Goal: Task Accomplishment & Management: Manage account settings

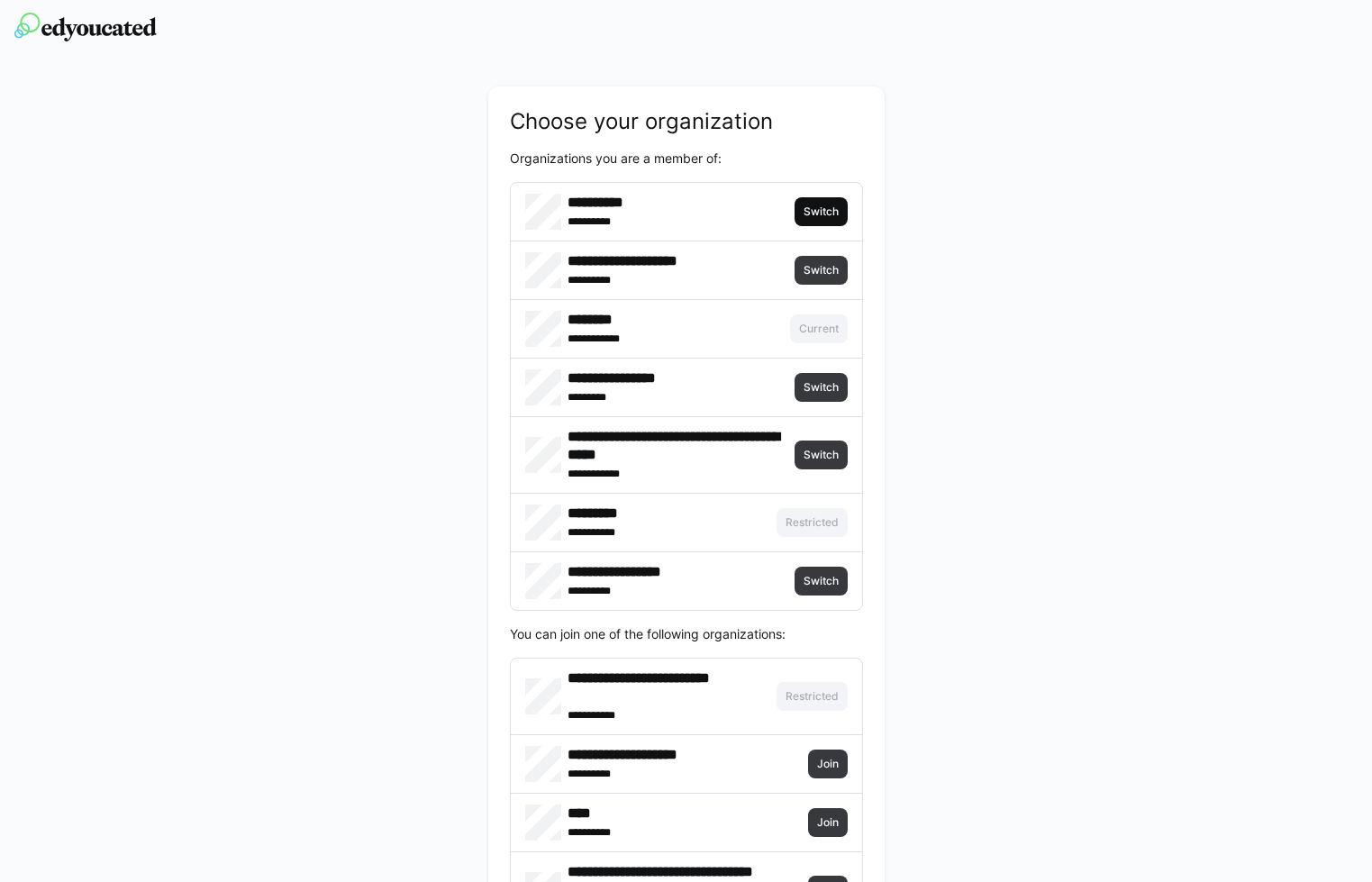
click at [835, 209] on span "Switch" at bounding box center [821, 212] width 39 height 15
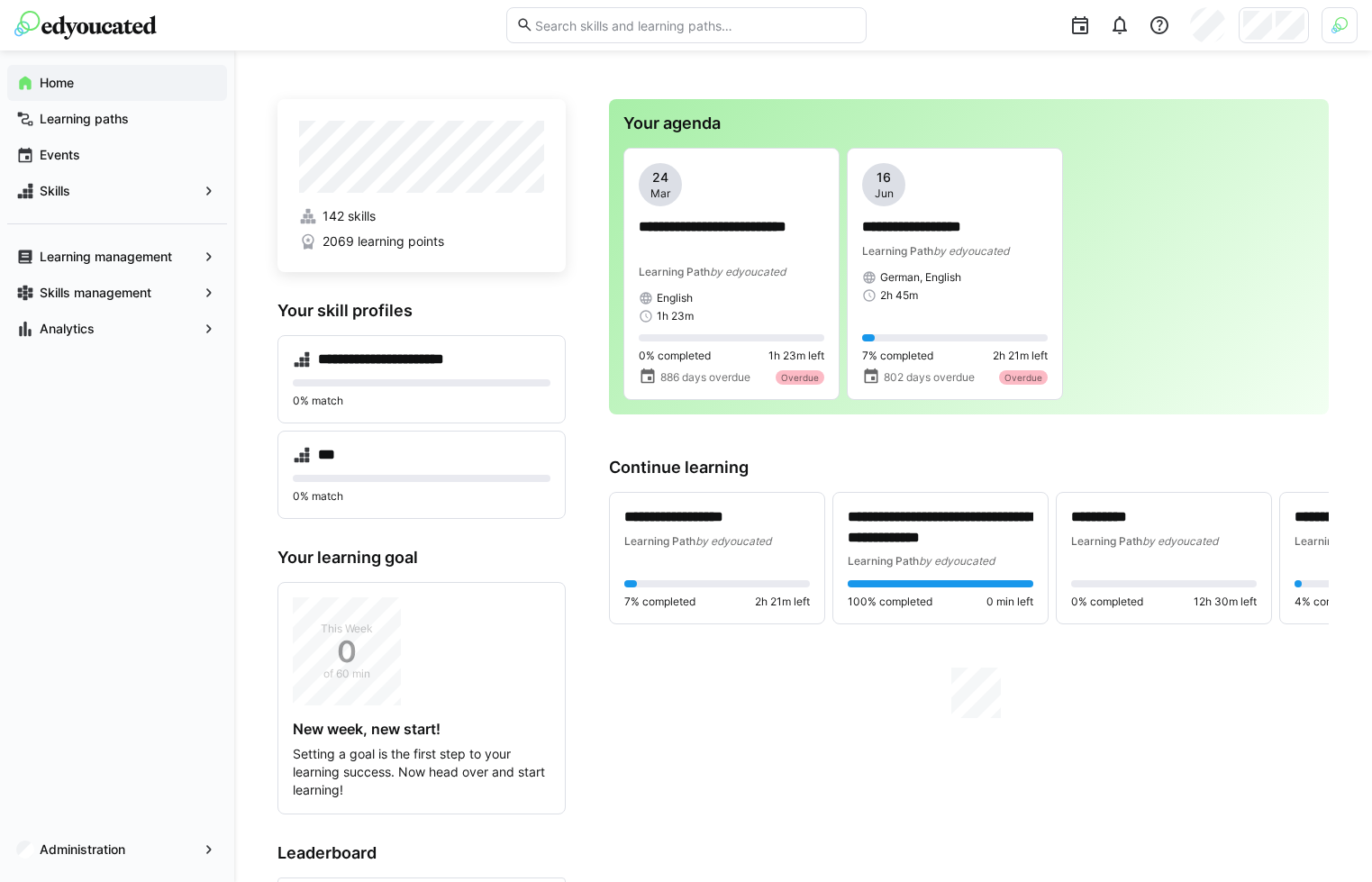
click at [1344, 26] on img at bounding box center [1340, 26] width 17 height 17
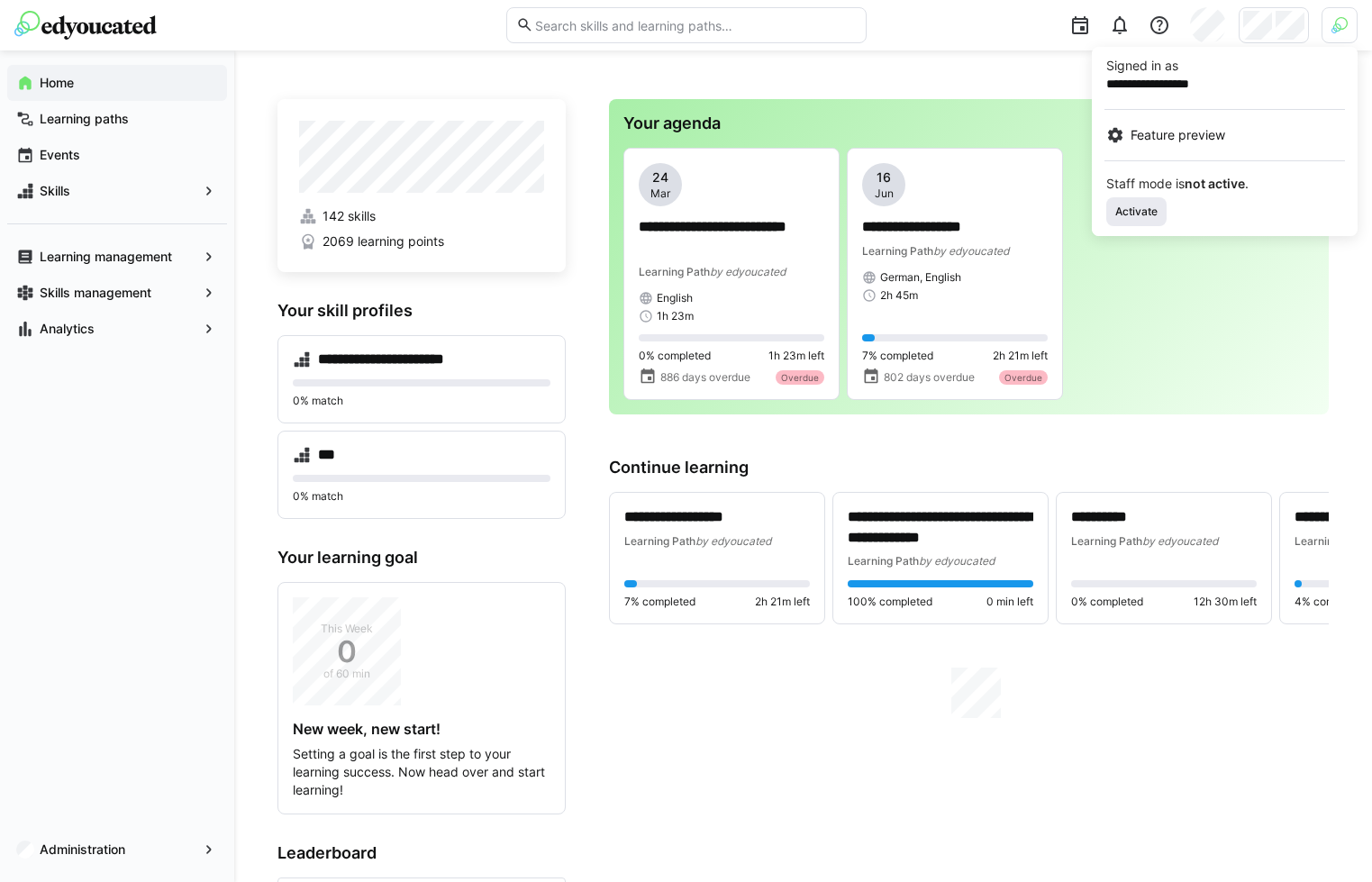
click at [1156, 211] on span "Activate" at bounding box center [1136, 212] width 46 height 15
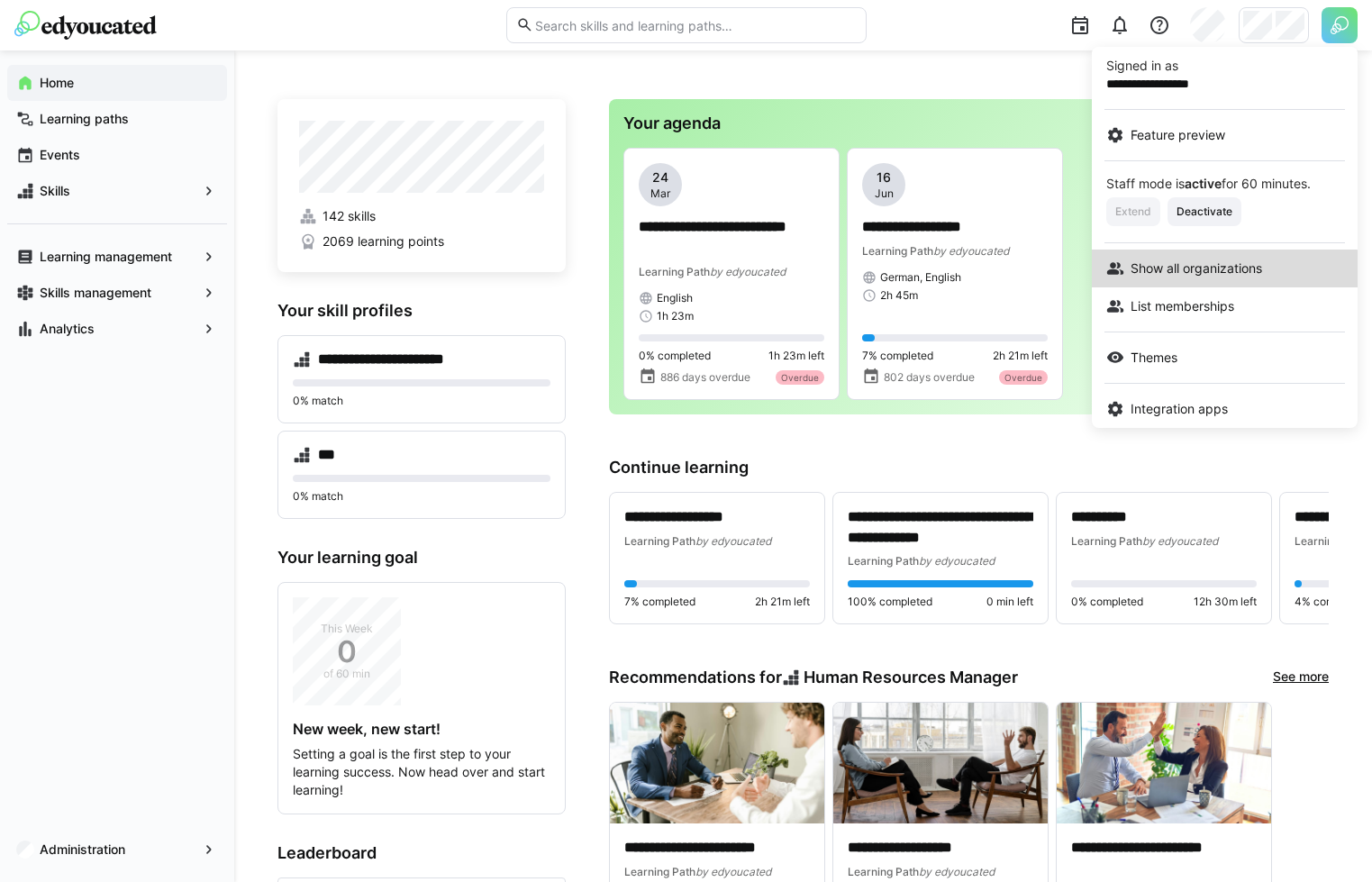
click at [1187, 276] on span "Show all organizations" at bounding box center [1196, 269] width 131 height 18
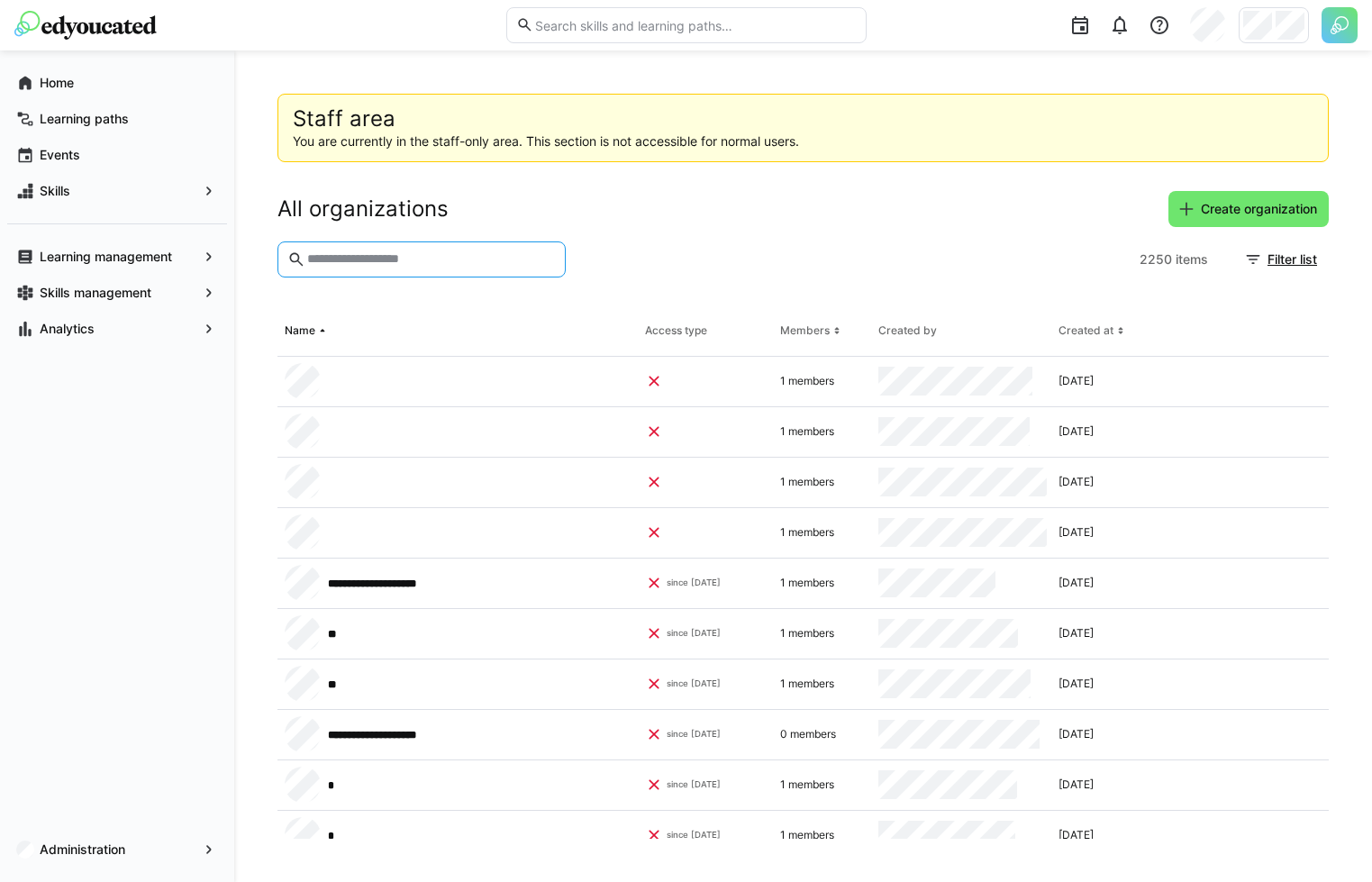
click at [430, 252] on input "text" at bounding box center [430, 259] width 250 height 17
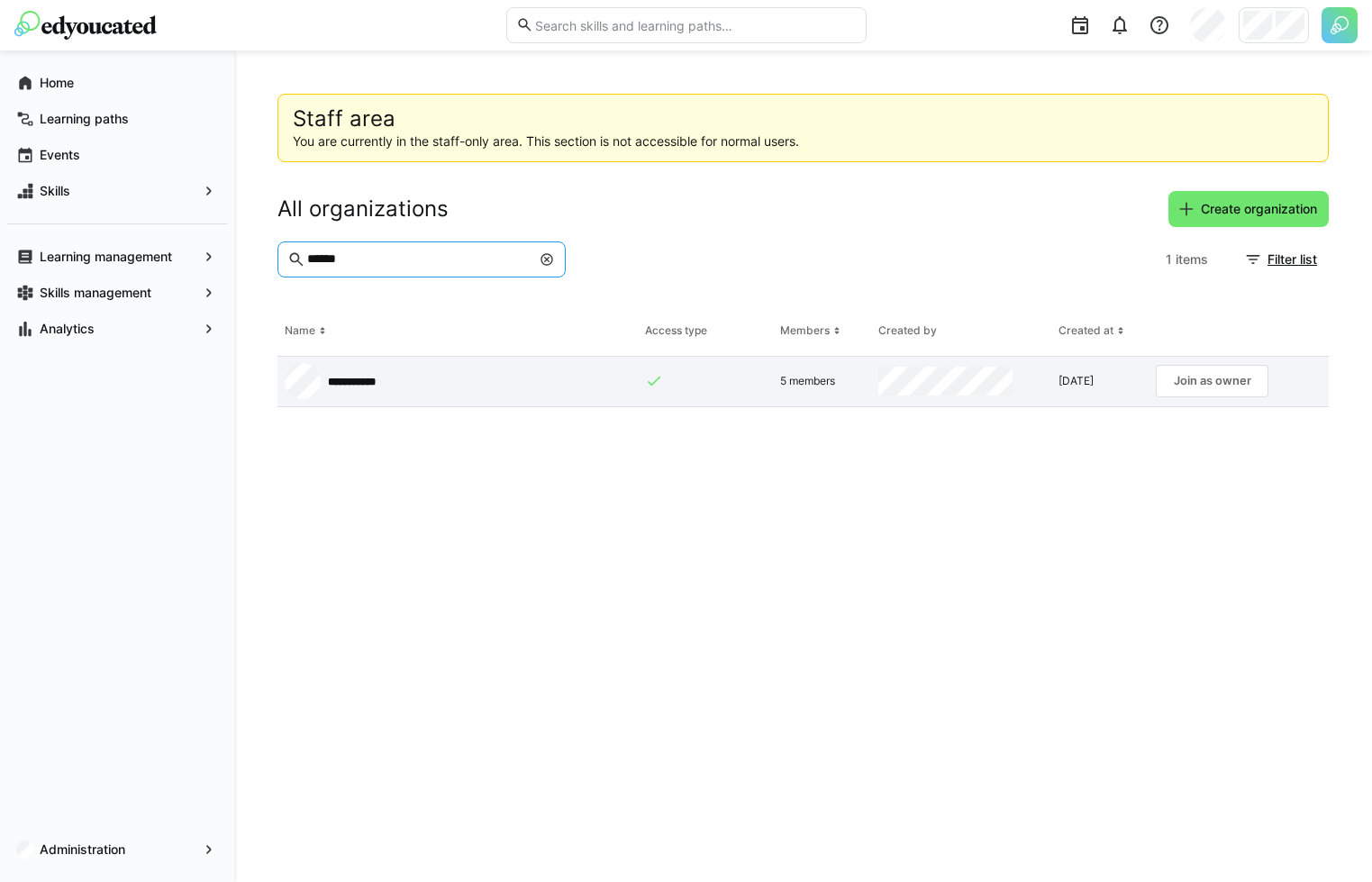
type input "******"
click at [1191, 383] on app-request-click "Join as owner" at bounding box center [1212, 380] width 113 height 32
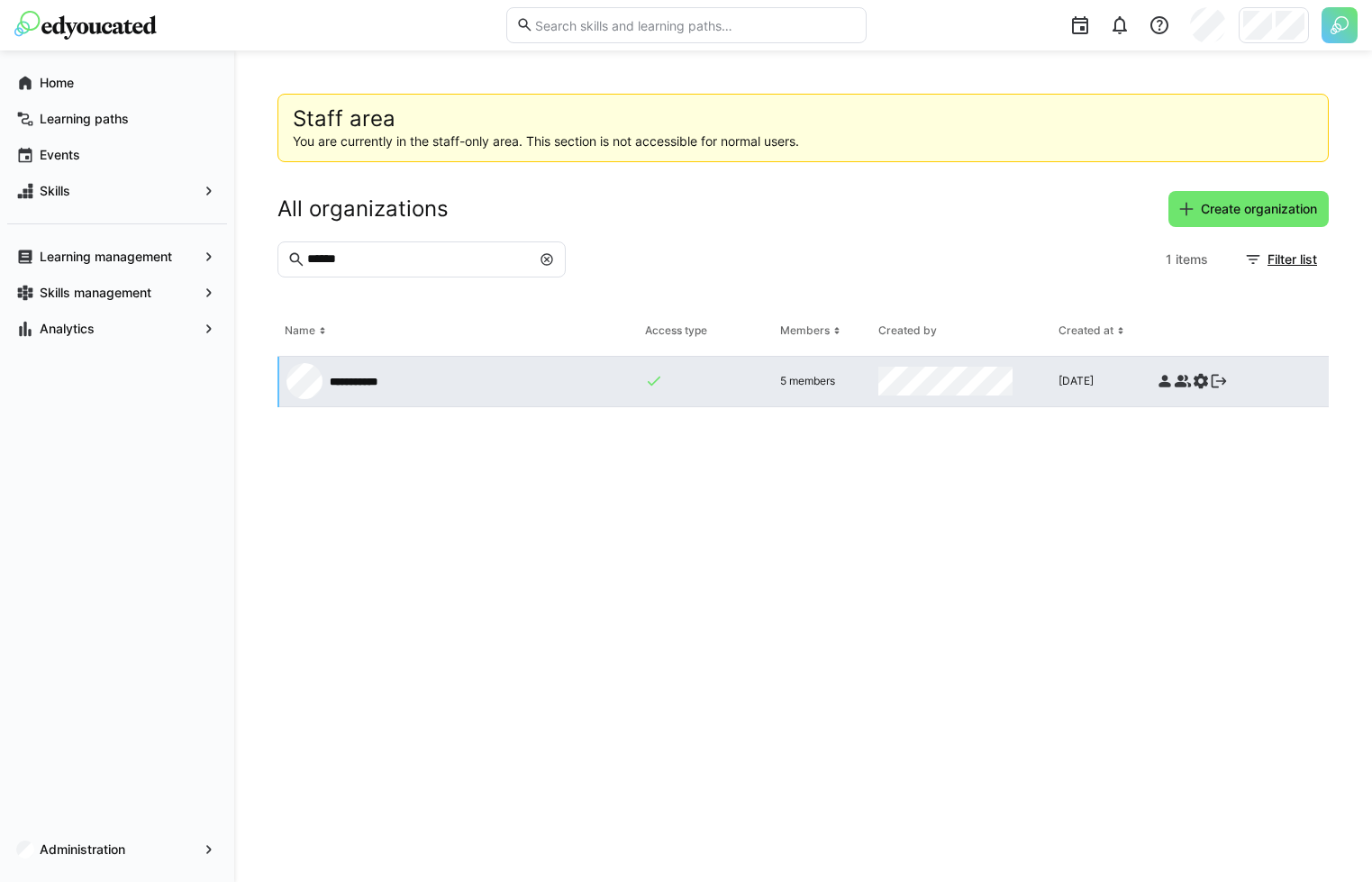
click at [1184, 384] on eds-icon at bounding box center [1183, 381] width 18 height 18
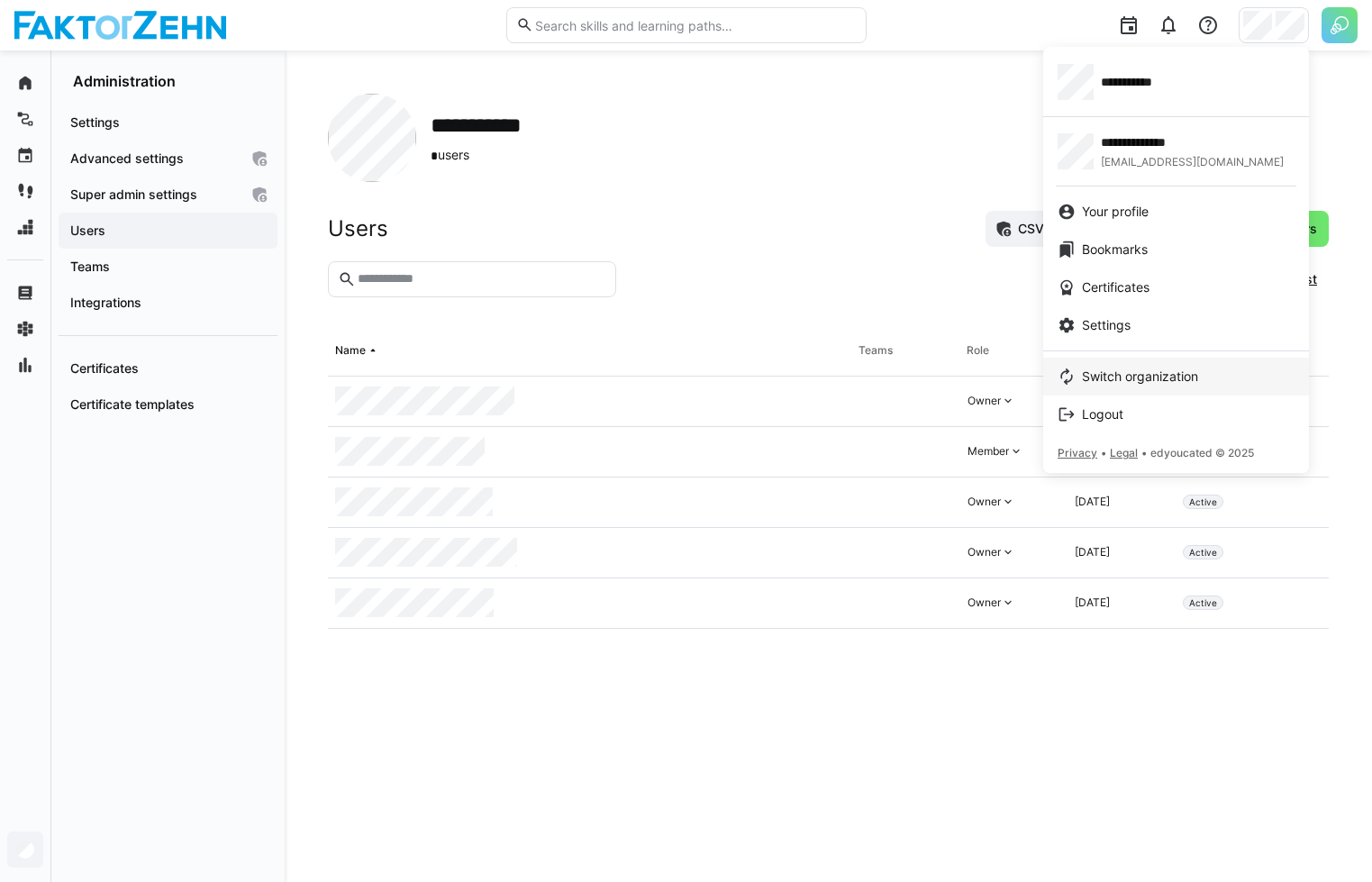
click at [1110, 370] on span "Switch organization" at bounding box center [1140, 377] width 116 height 18
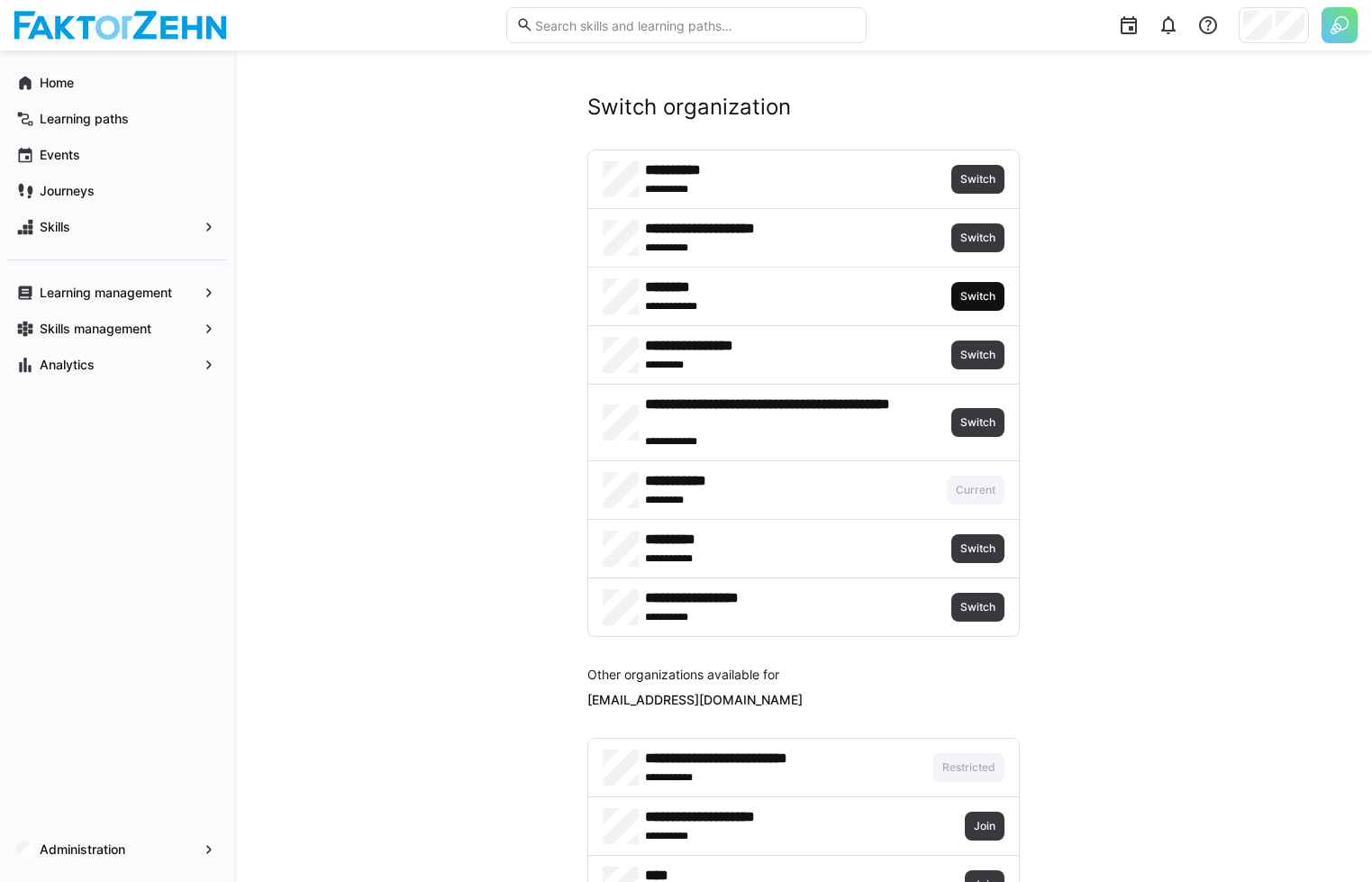
click at [974, 296] on span "Switch" at bounding box center [978, 296] width 39 height 15
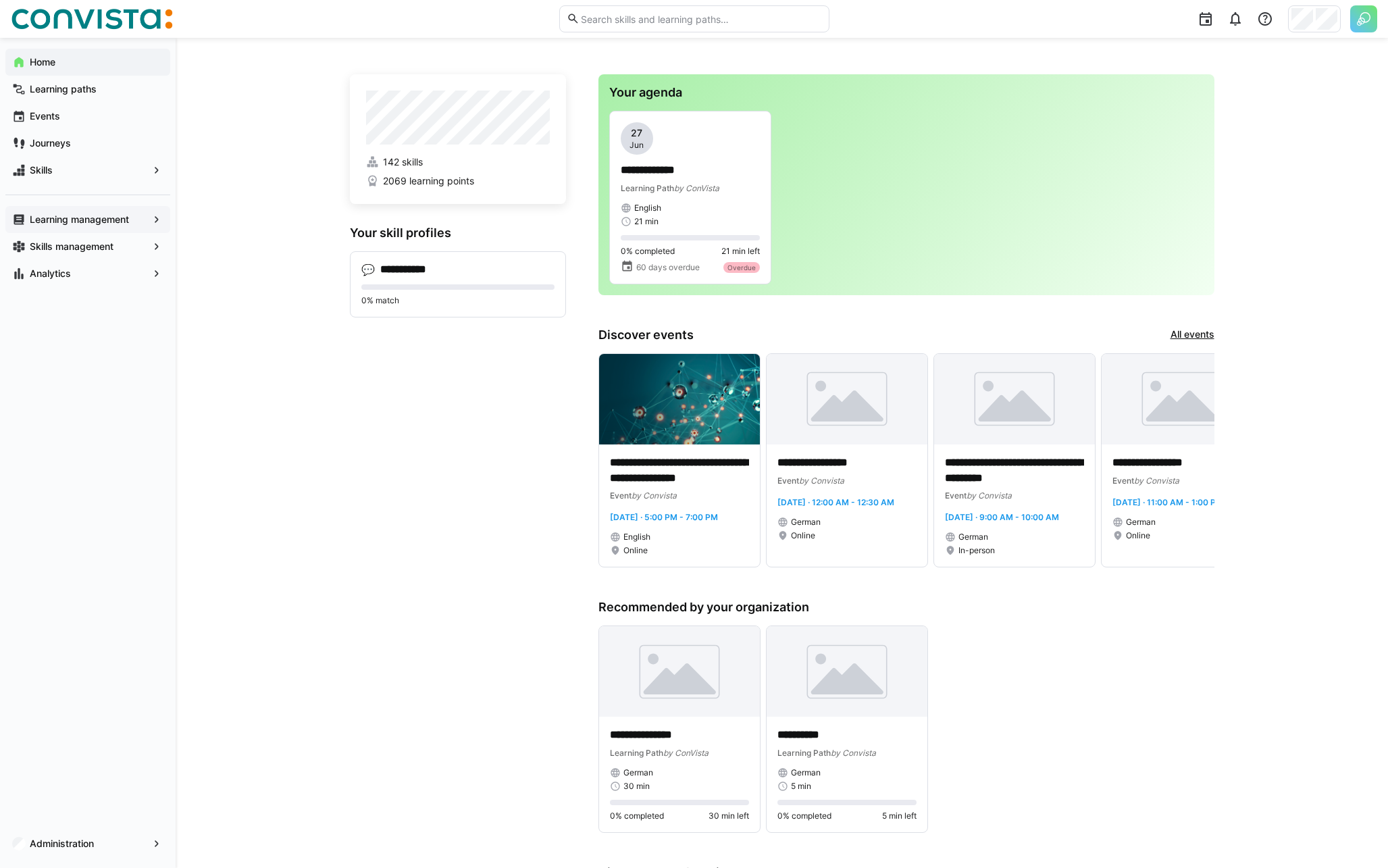
click at [76, 226] on div "Learning management" at bounding box center [88, 219] width 165 height 27
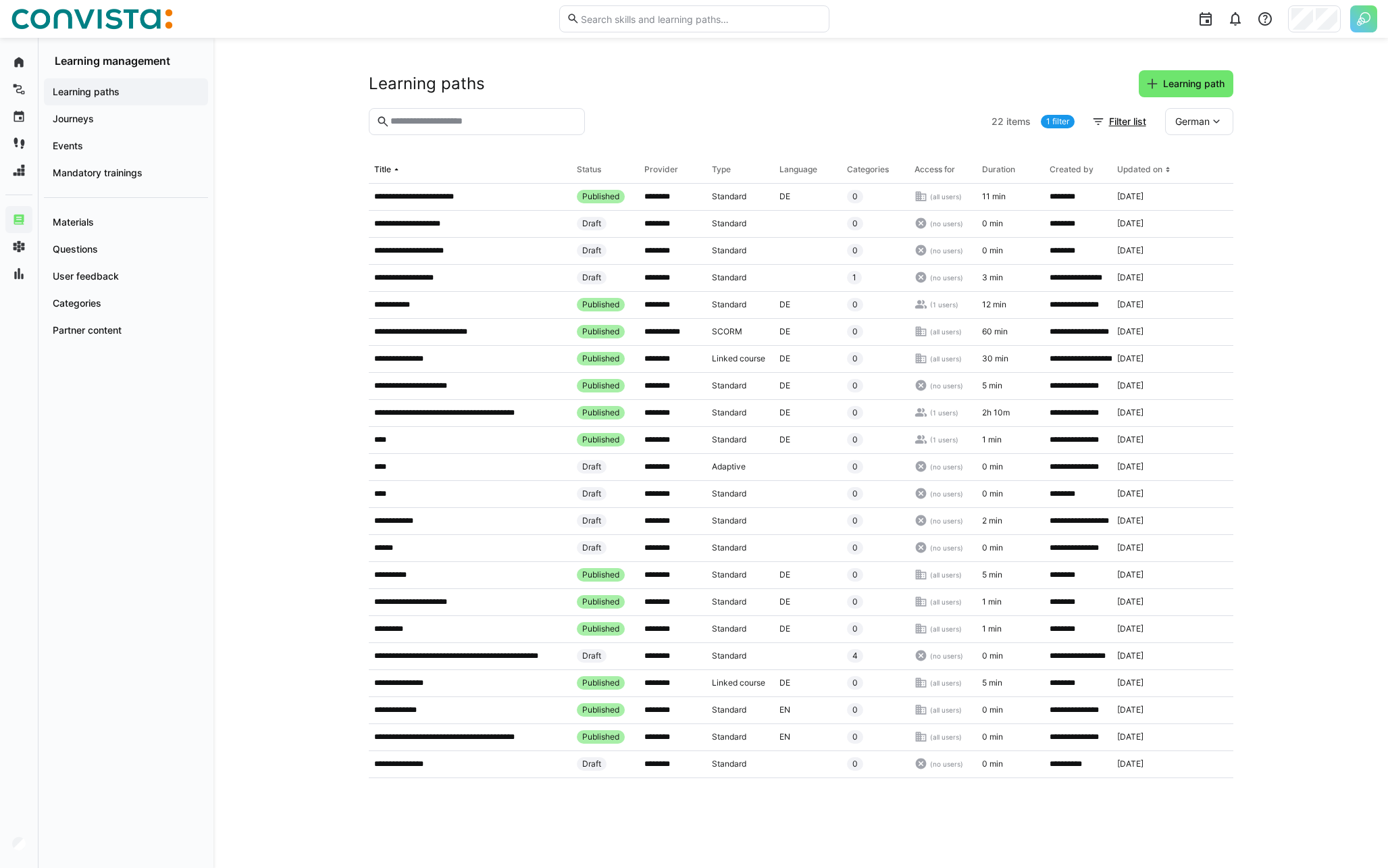
click at [1354, 17] on img at bounding box center [1363, 19] width 27 height 27
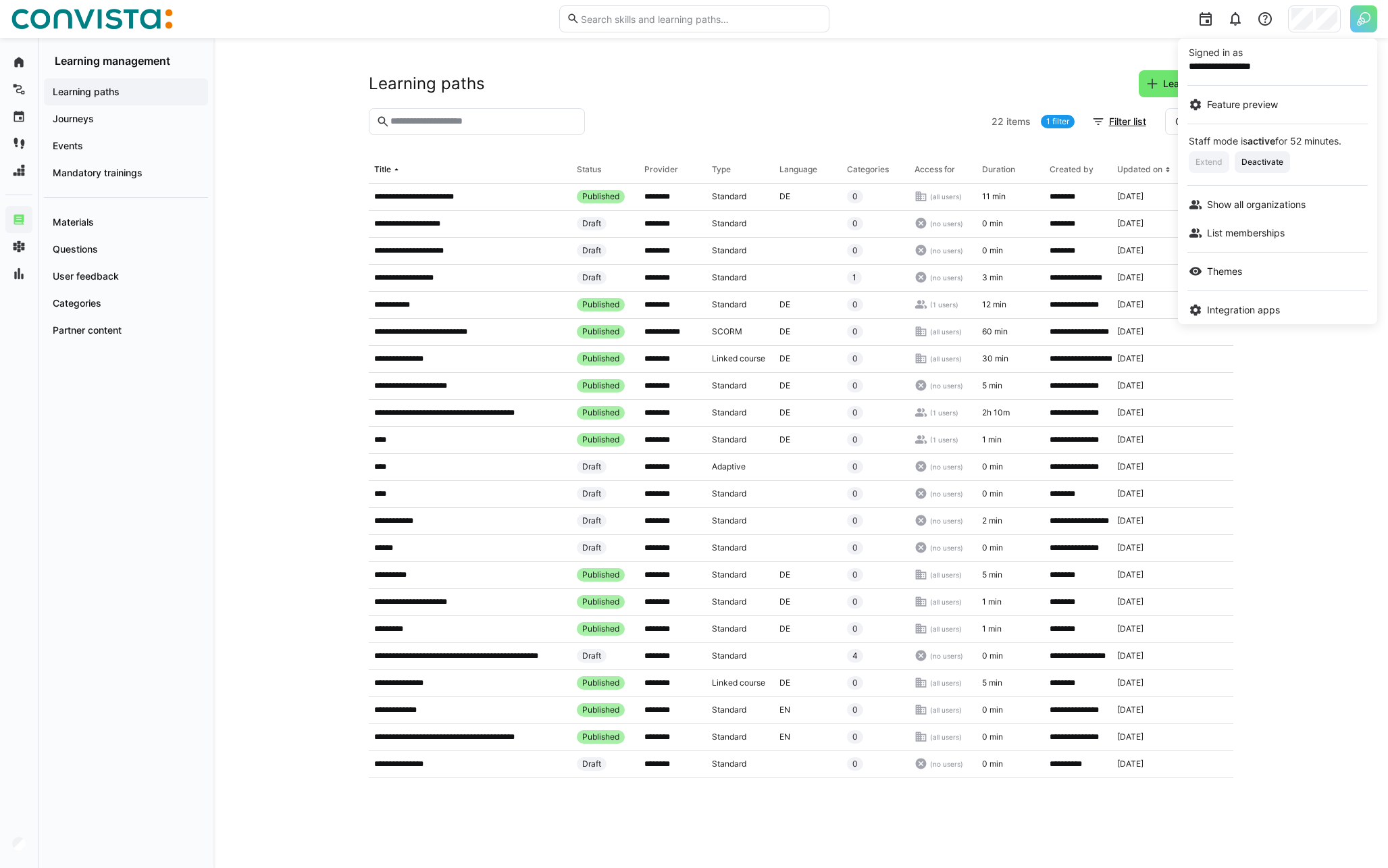
click at [1324, 25] on div at bounding box center [694, 434] width 1388 height 868
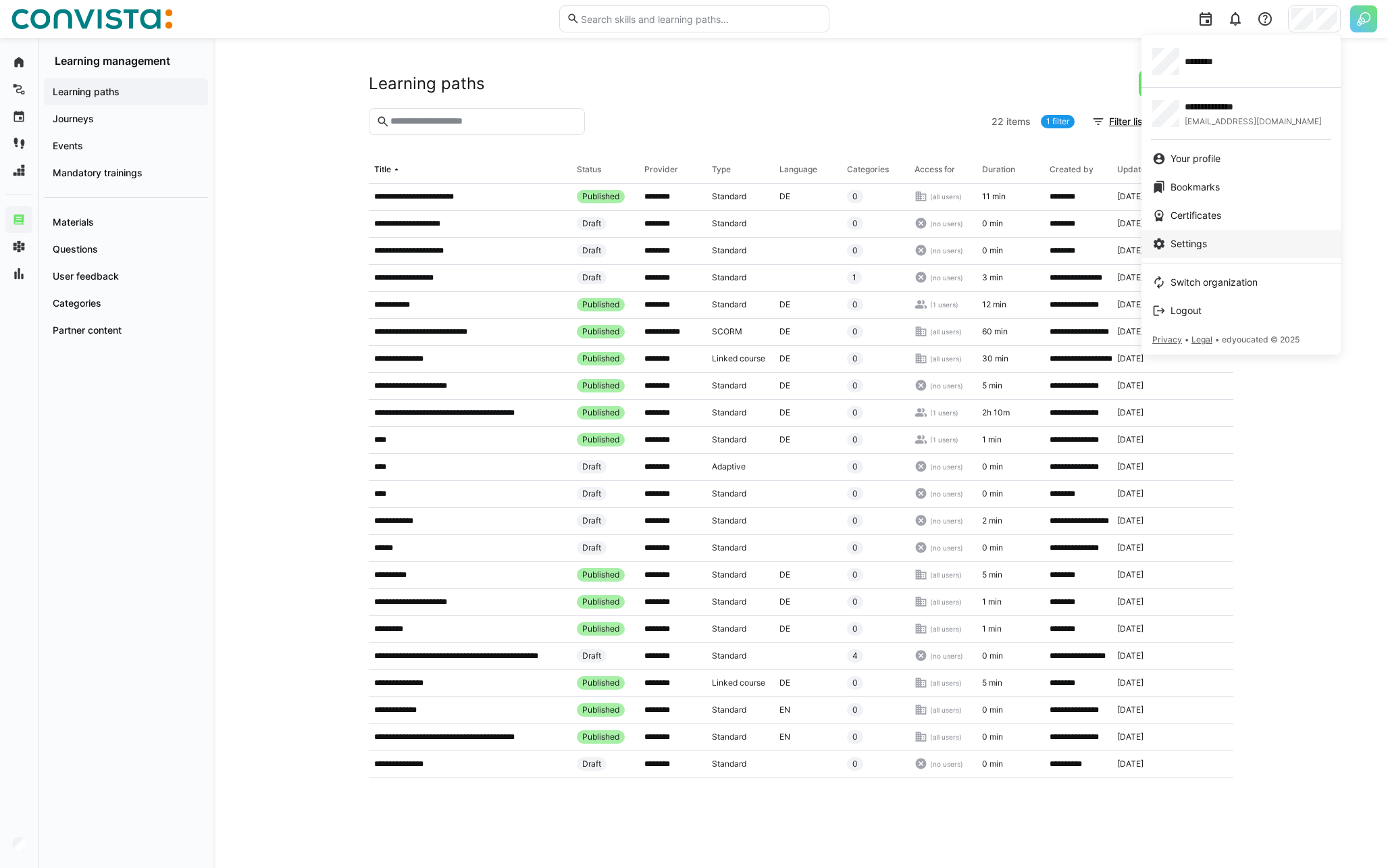
click at [1202, 241] on span "Settings" at bounding box center [1189, 244] width 36 height 14
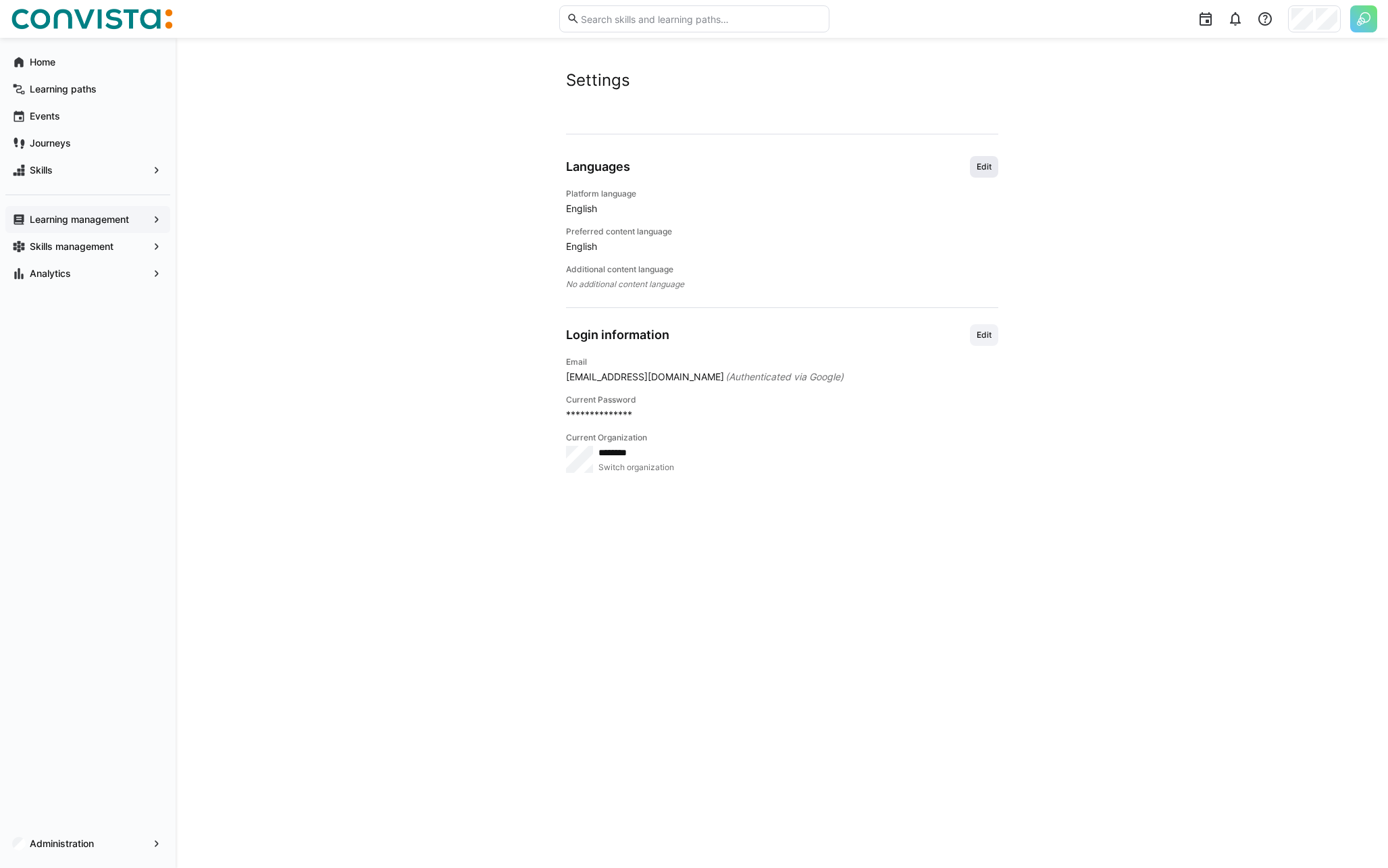
click at [976, 158] on span "Edit" at bounding box center [984, 166] width 28 height 21
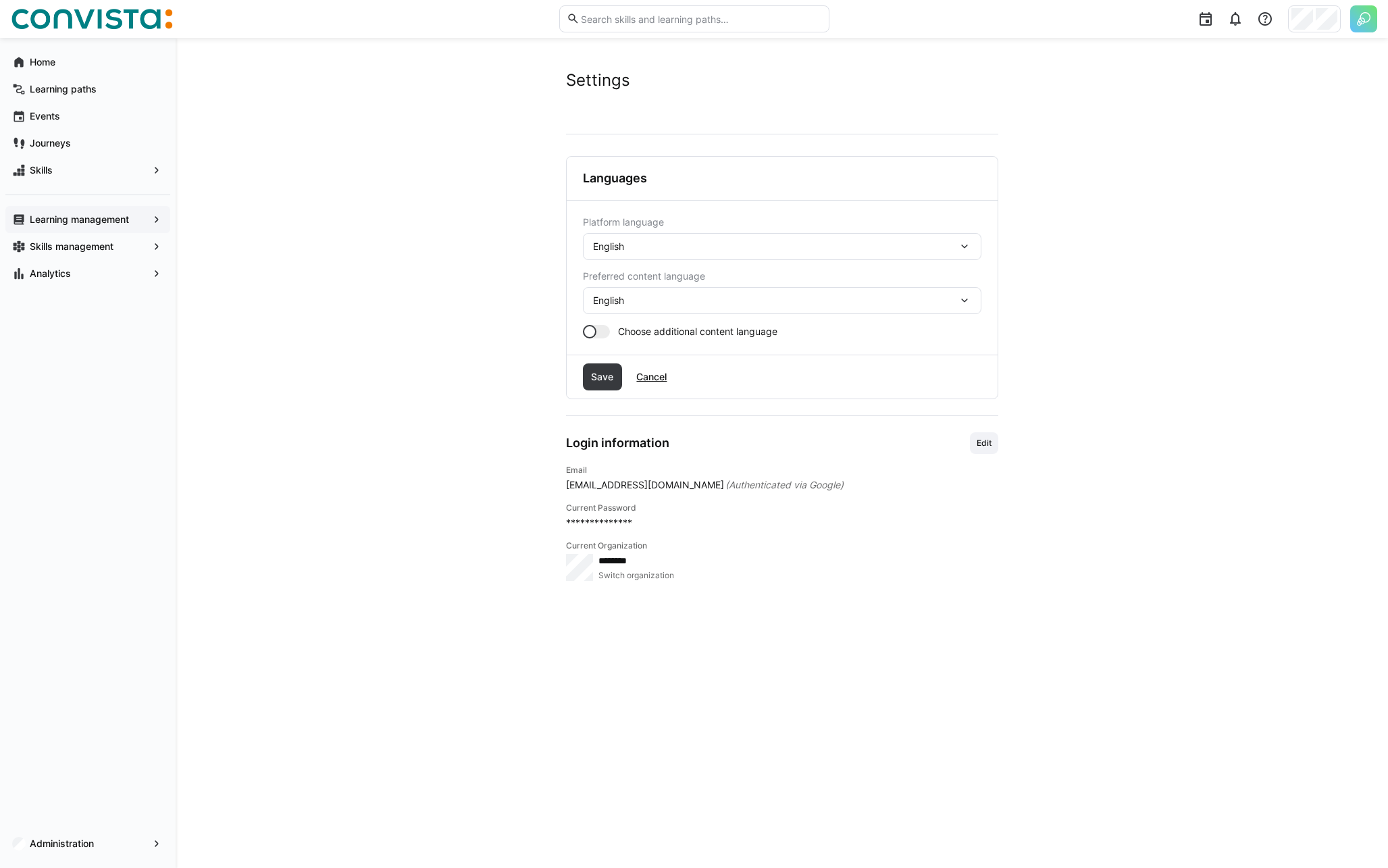
click at [643, 254] on div "English" at bounding box center [782, 246] width 399 height 27
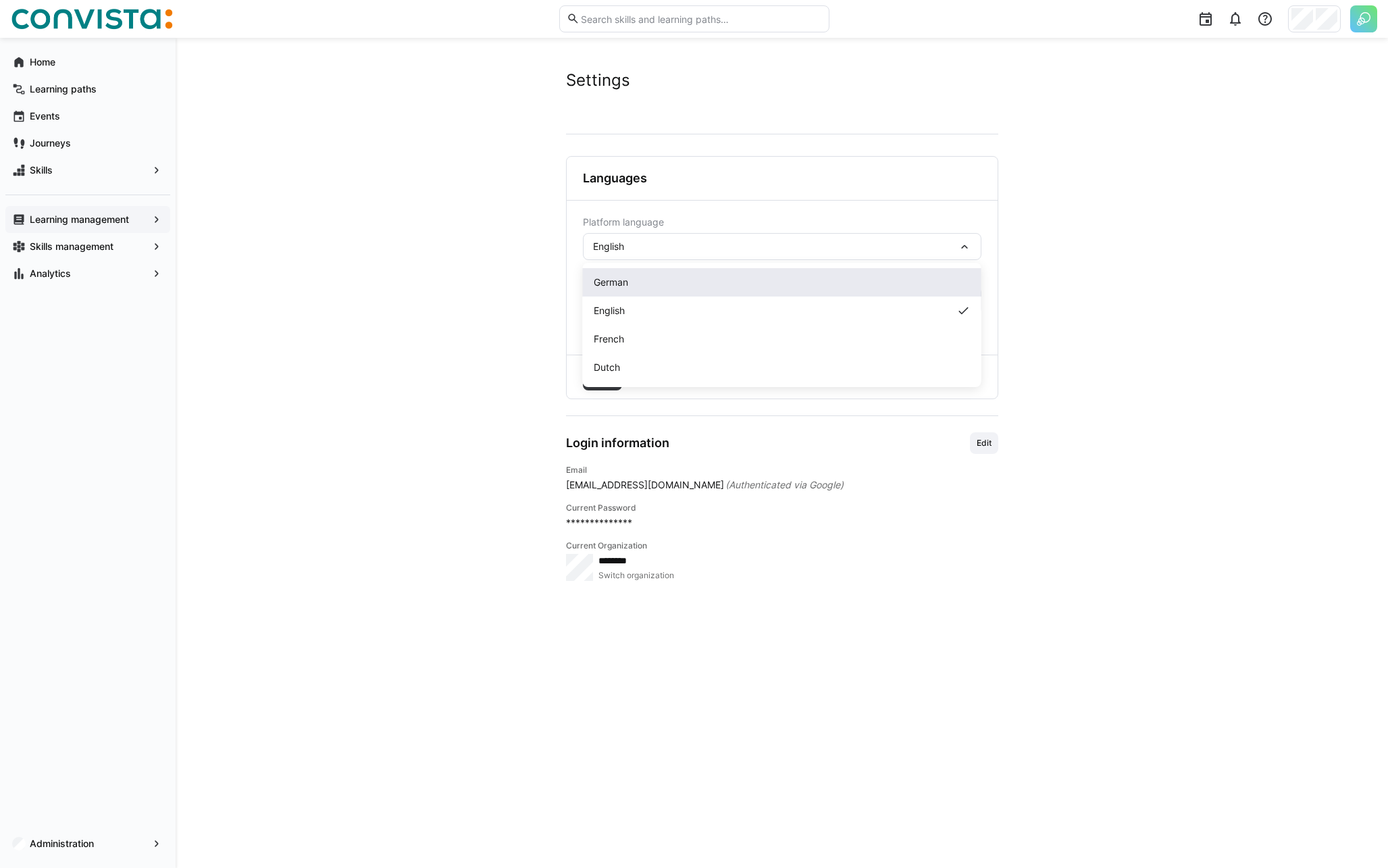
click at [644, 278] on div "German" at bounding box center [782, 282] width 377 height 14
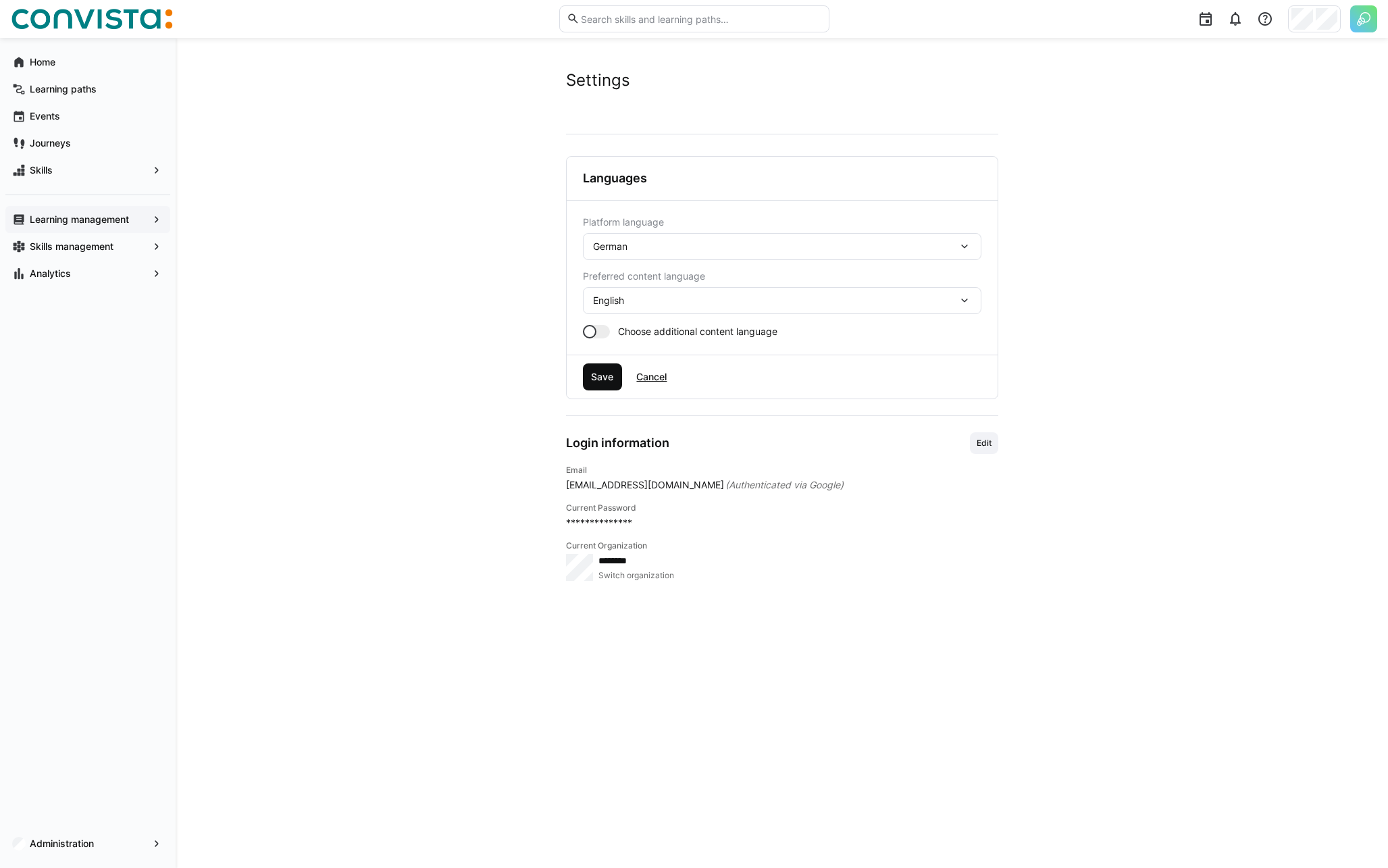
click at [604, 375] on span "Save" at bounding box center [602, 377] width 26 height 14
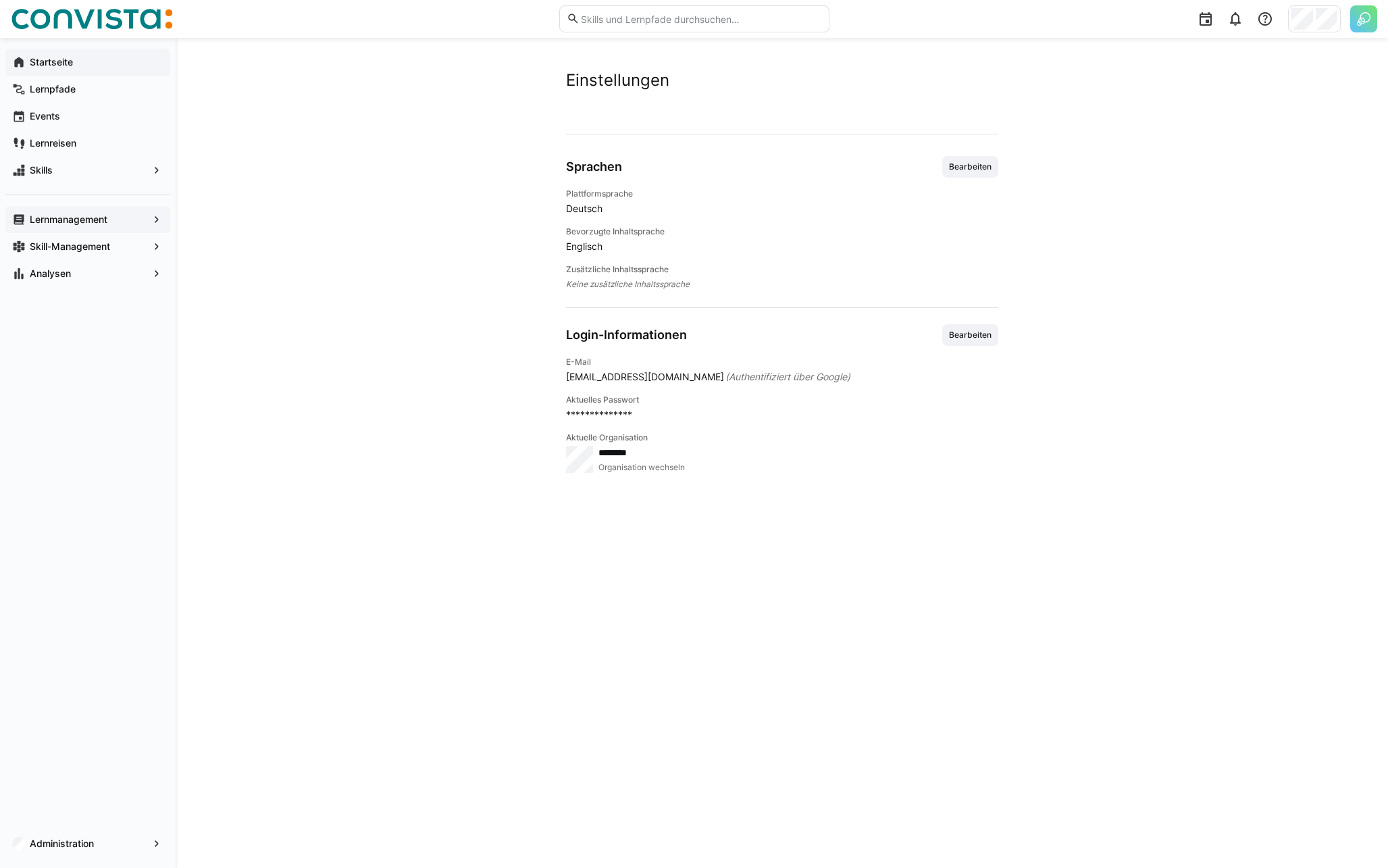
click at [92, 62] on span "Startseite" at bounding box center [95, 63] width 135 height 14
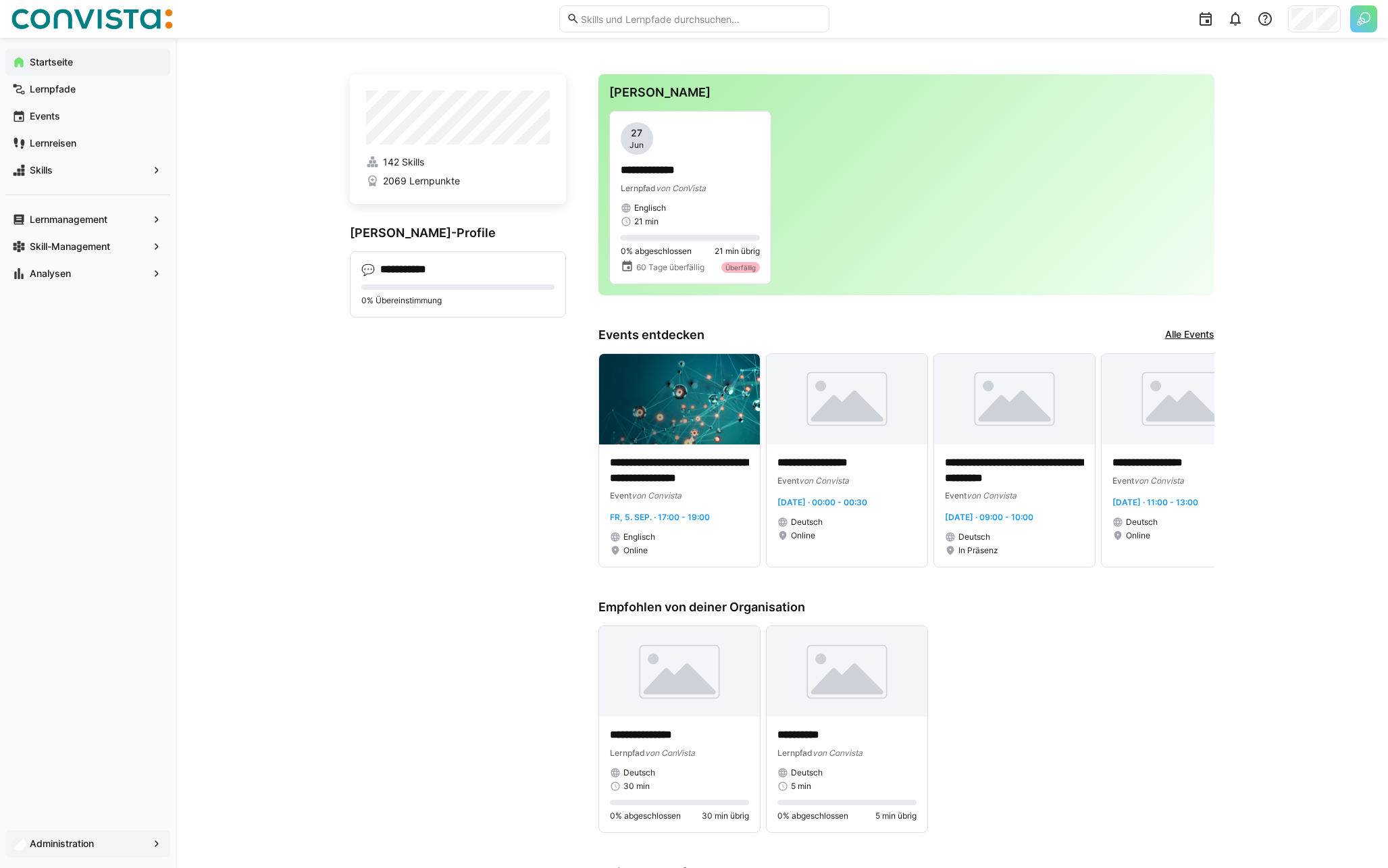
click at [71, 835] on div "Administration" at bounding box center [88, 843] width 165 height 27
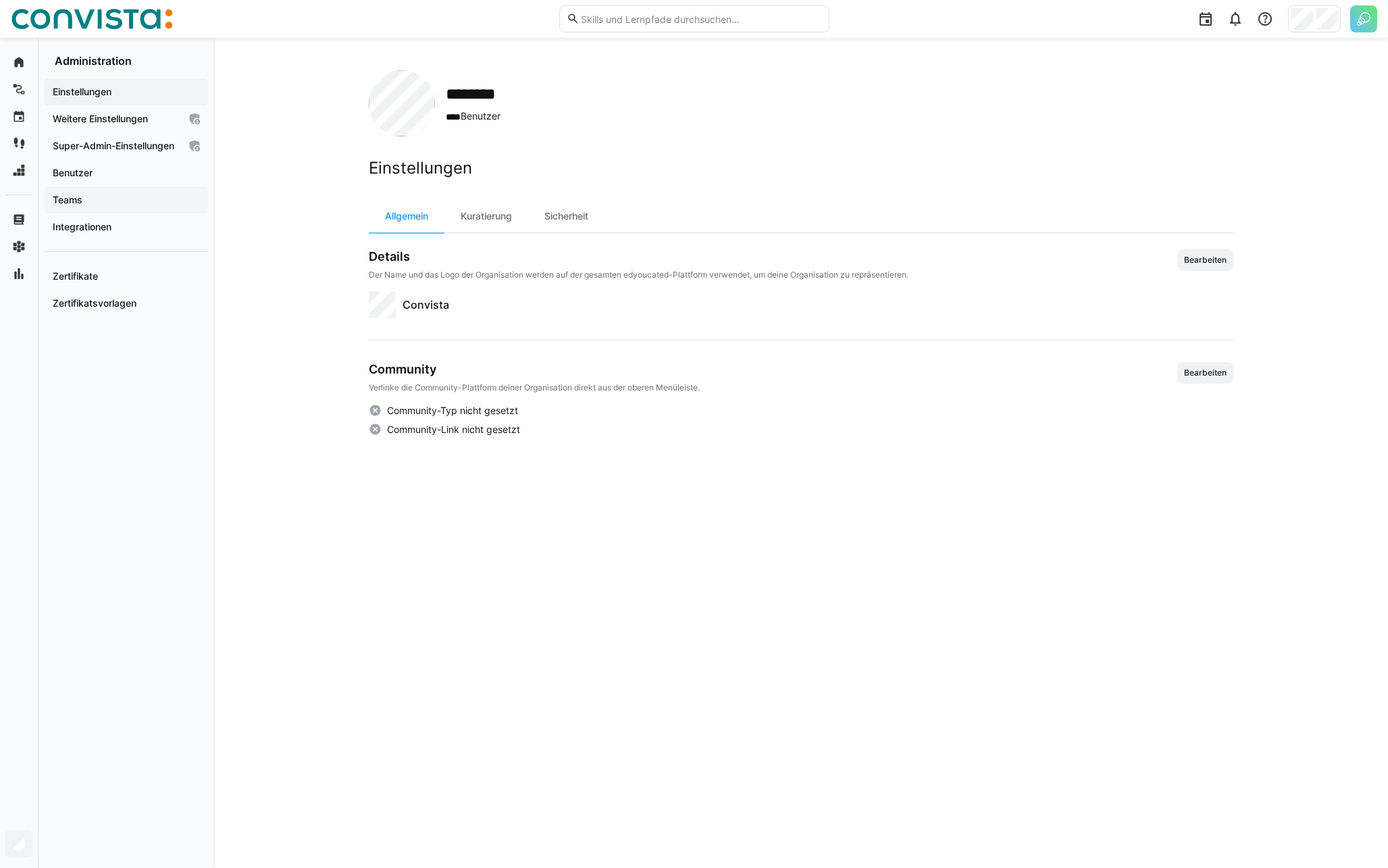
click at [88, 207] on span "Teams" at bounding box center [126, 200] width 151 height 14
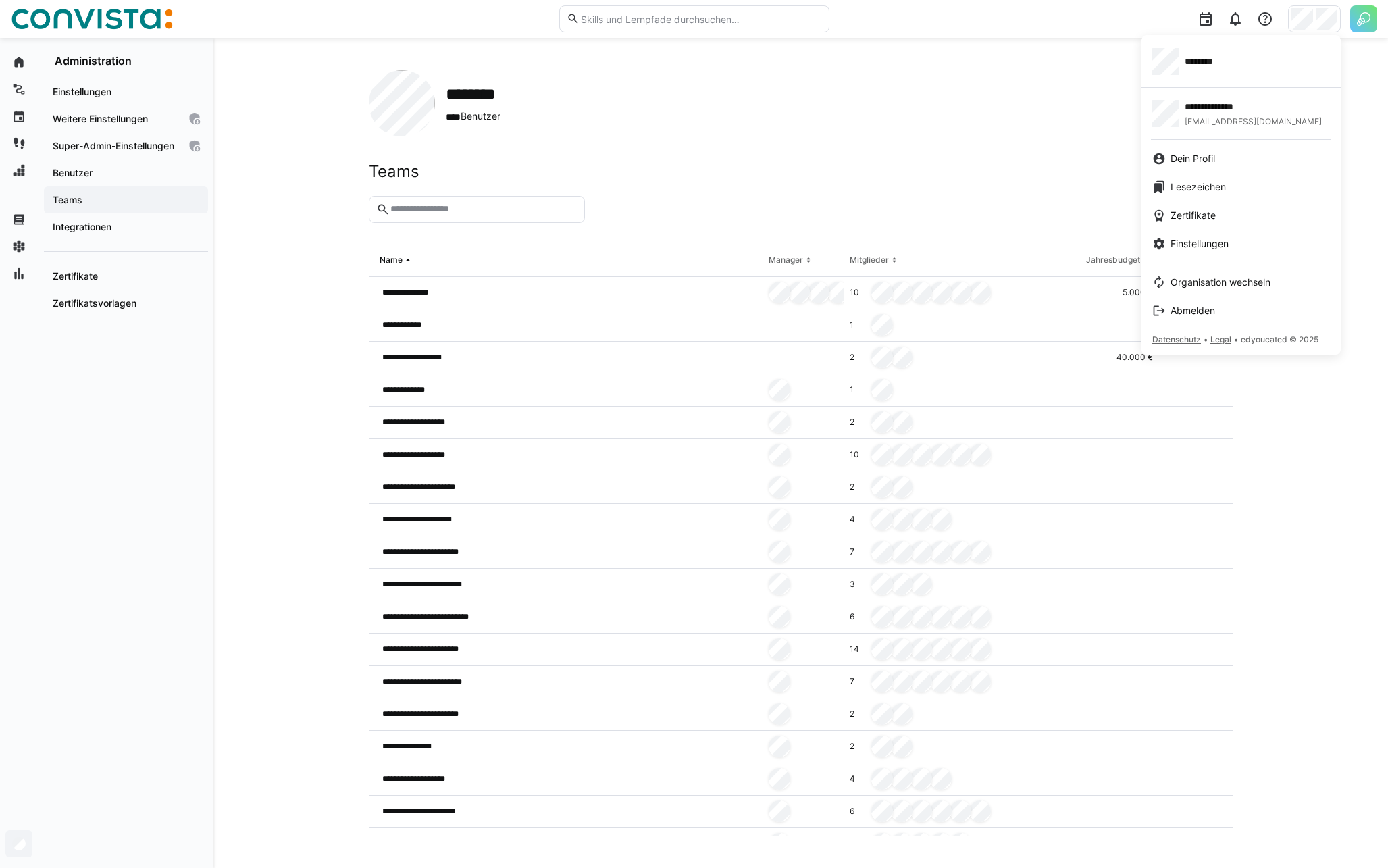
click at [1365, 16] on div at bounding box center [694, 434] width 1388 height 868
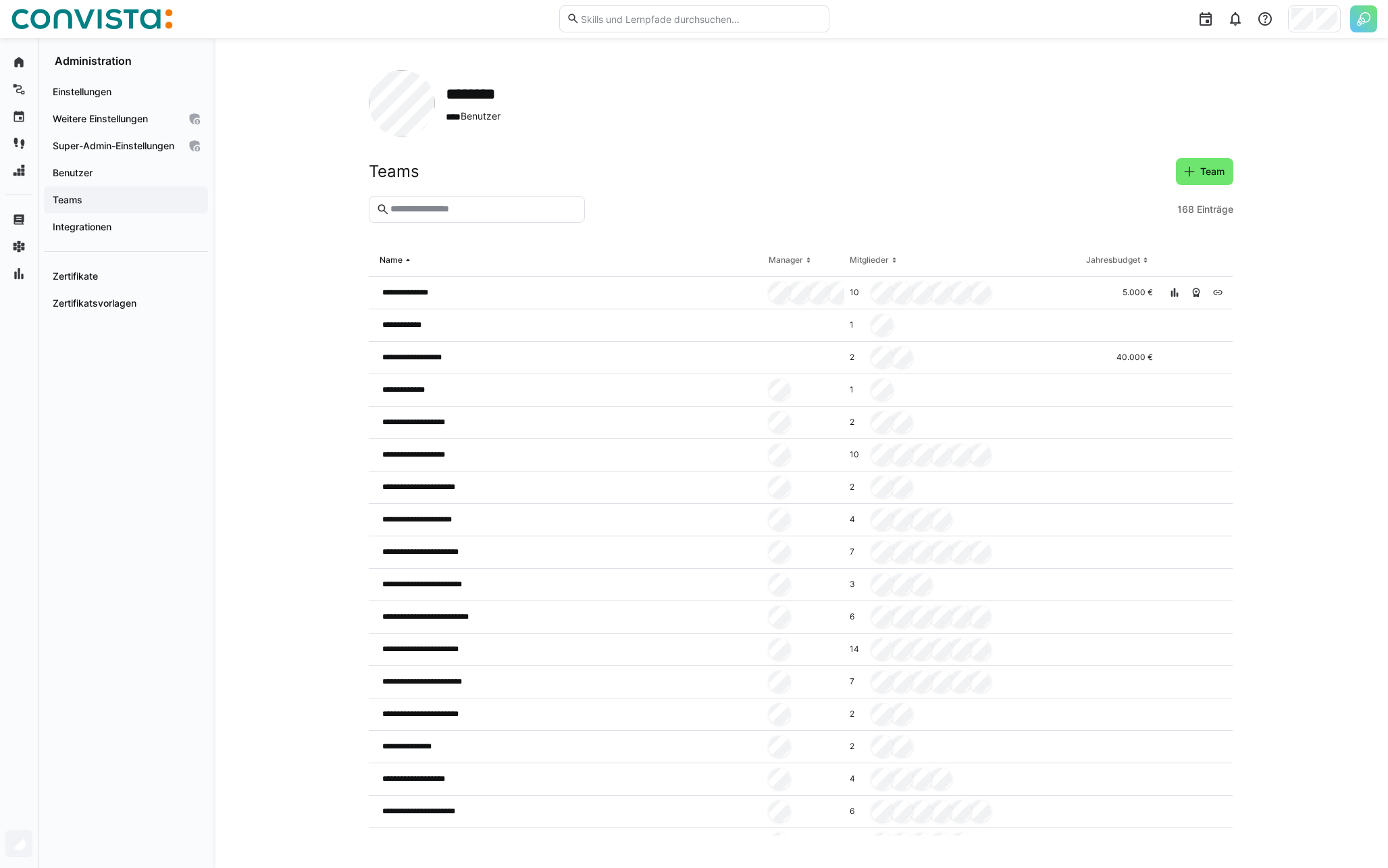
click at [1359, 18] on img at bounding box center [1363, 19] width 27 height 27
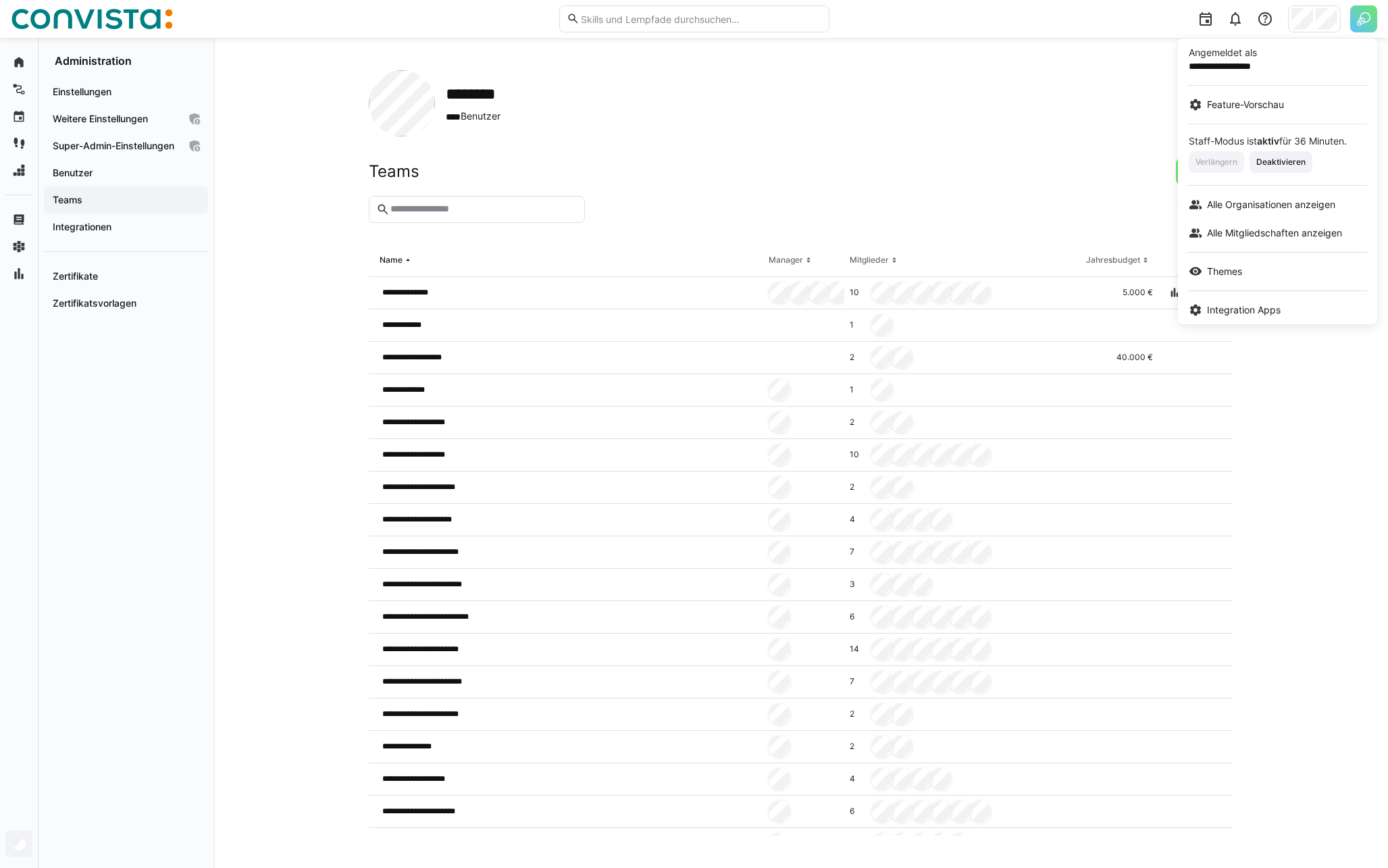
click at [1317, 17] on div at bounding box center [694, 434] width 1388 height 868
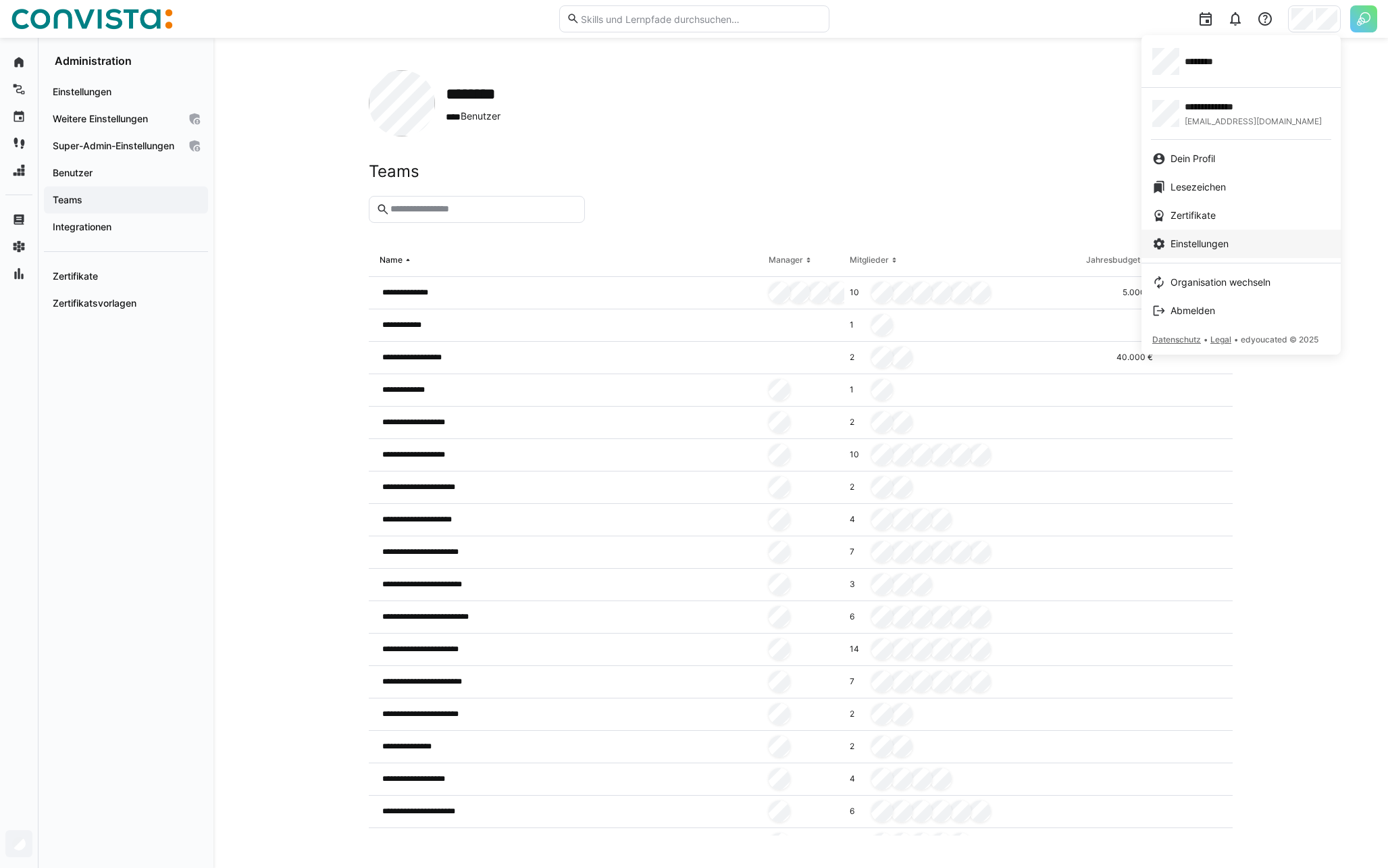
click at [1200, 242] on span "Einstellungen" at bounding box center [1200, 244] width 58 height 14
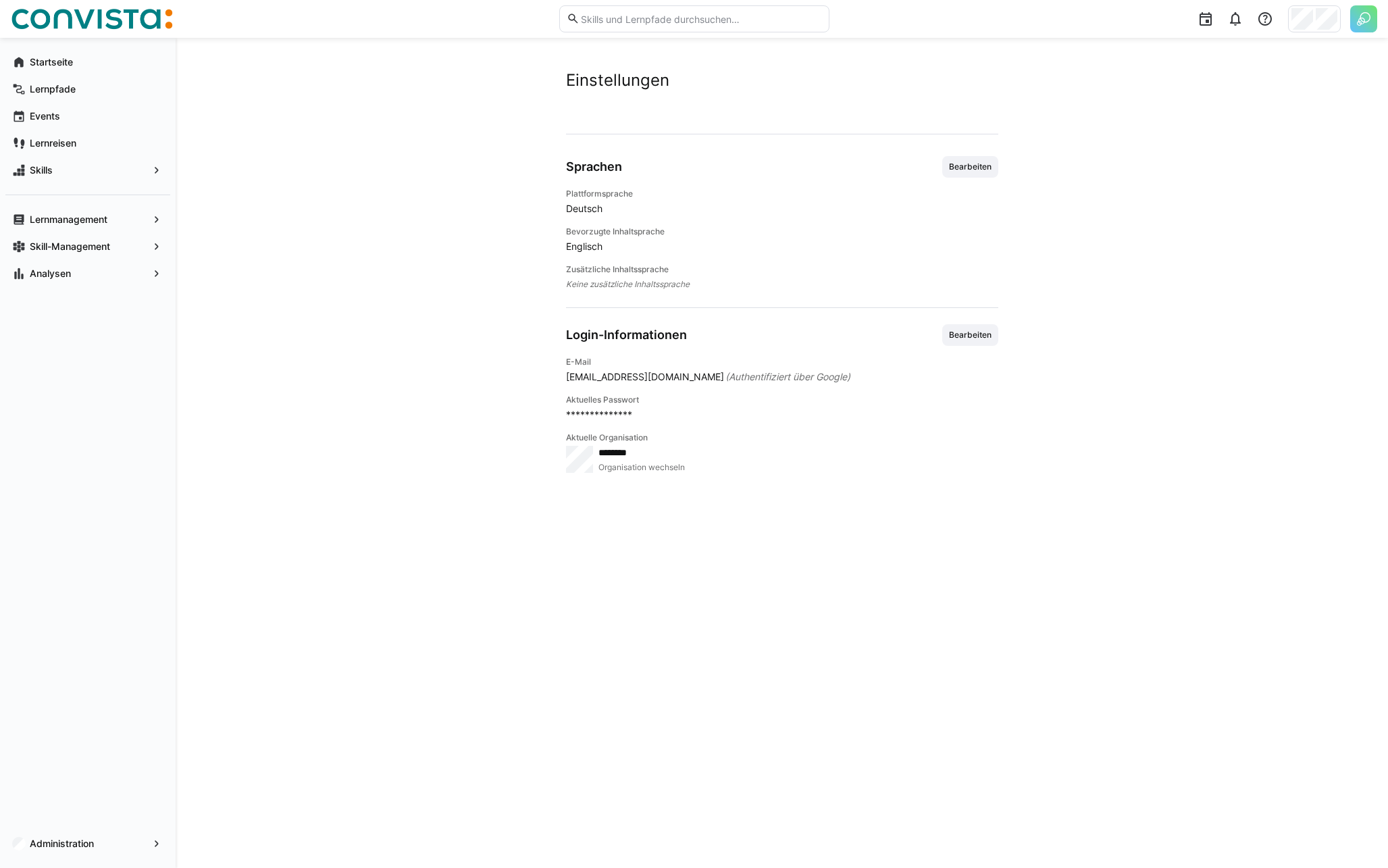
click at [966, 160] on span "Bearbeiten" at bounding box center [971, 166] width 56 height 21
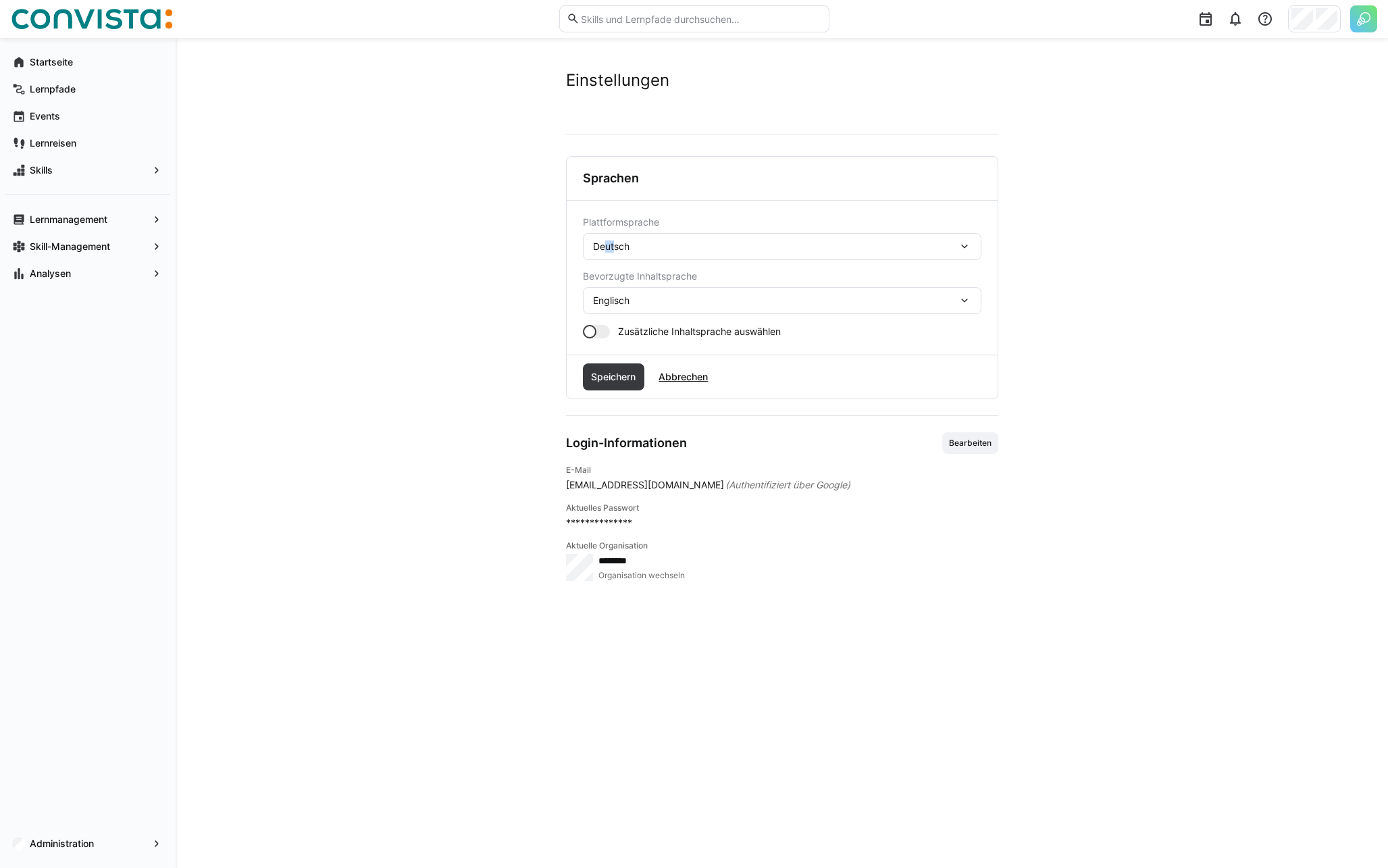
click at [600, 247] on span "Deutsch" at bounding box center [611, 247] width 36 height 14
click at [1215, 211] on div "**********" at bounding box center [782, 453] width 1213 height 830
click at [1364, 14] on img at bounding box center [1363, 19] width 27 height 27
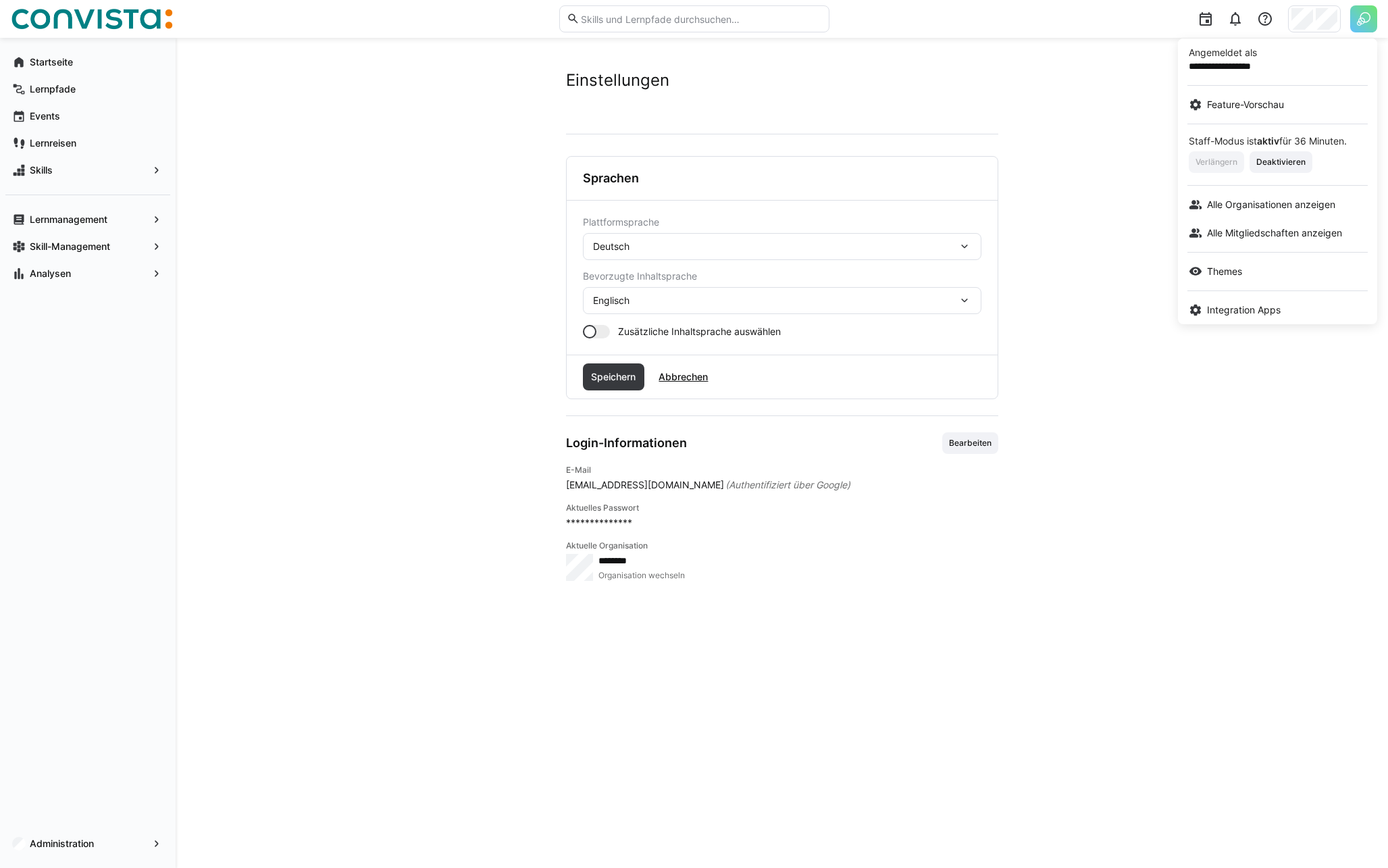
click at [1310, 23] on div at bounding box center [694, 434] width 1388 height 868
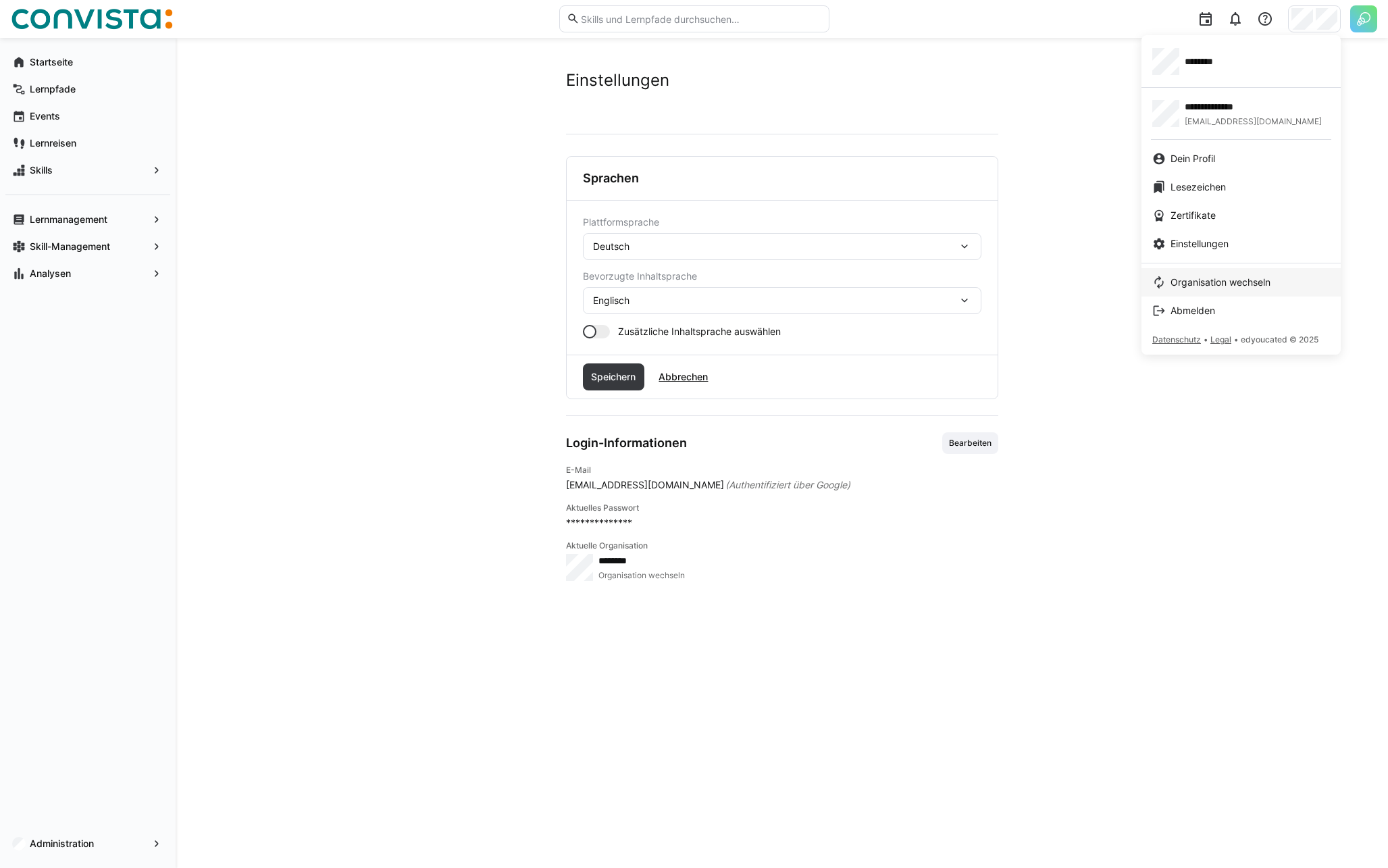
click at [1184, 276] on span "Organisation wechseln" at bounding box center [1220, 282] width 100 height 14
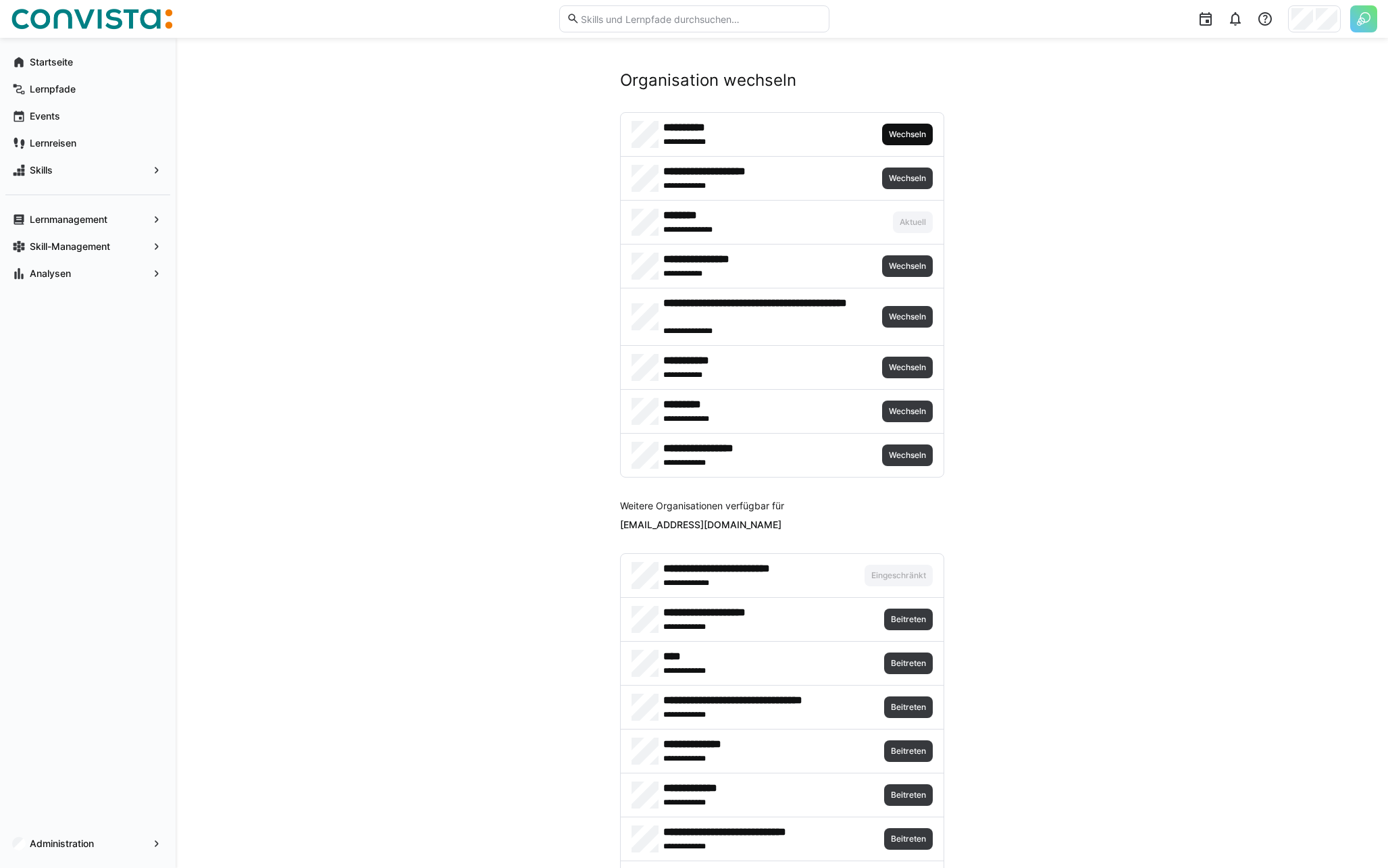
click at [928, 129] on span "Wechseln" at bounding box center [907, 134] width 51 height 21
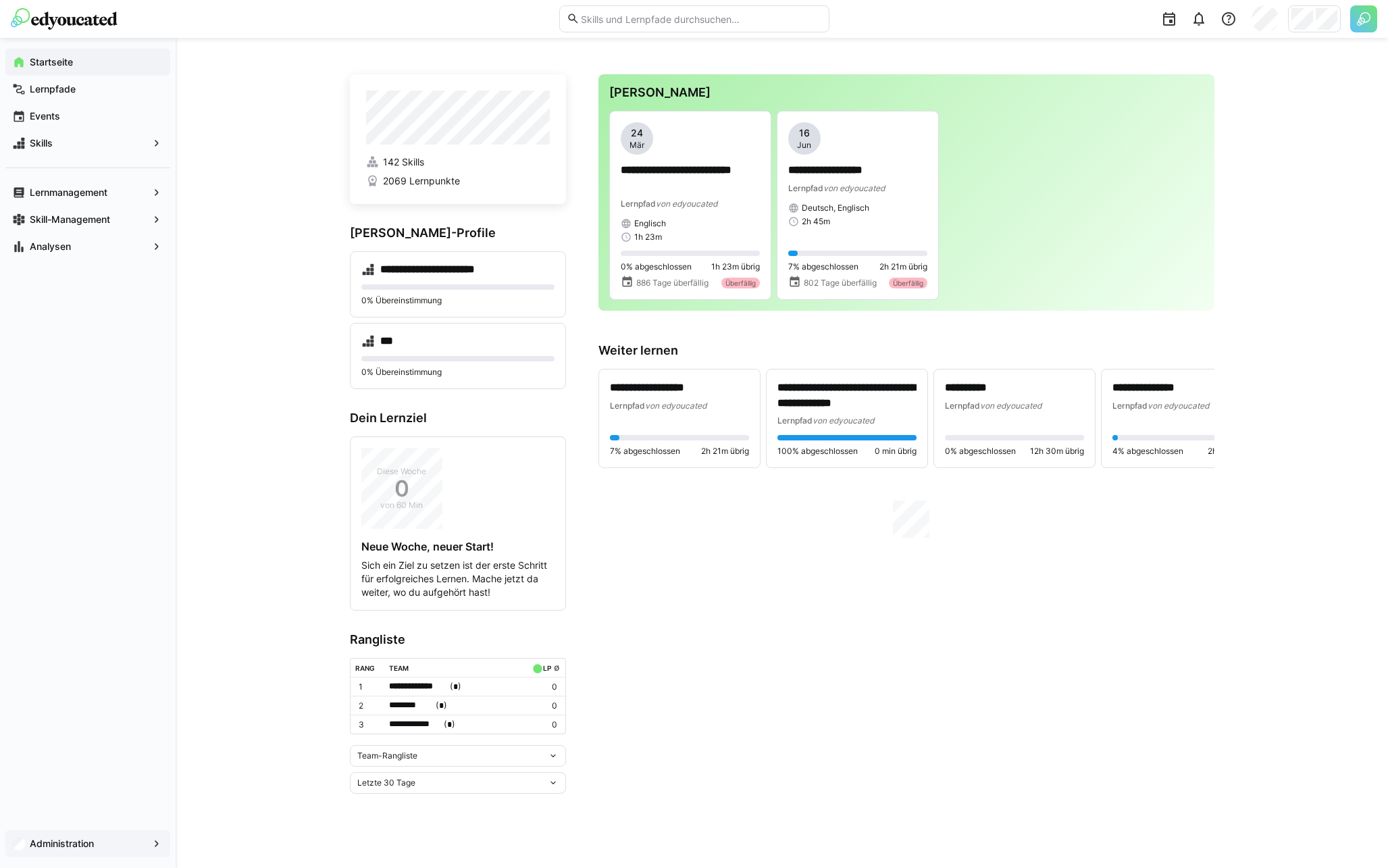
click at [0, 0] on app-navigation-label "Administration" at bounding box center [0, 0] width 0 height 0
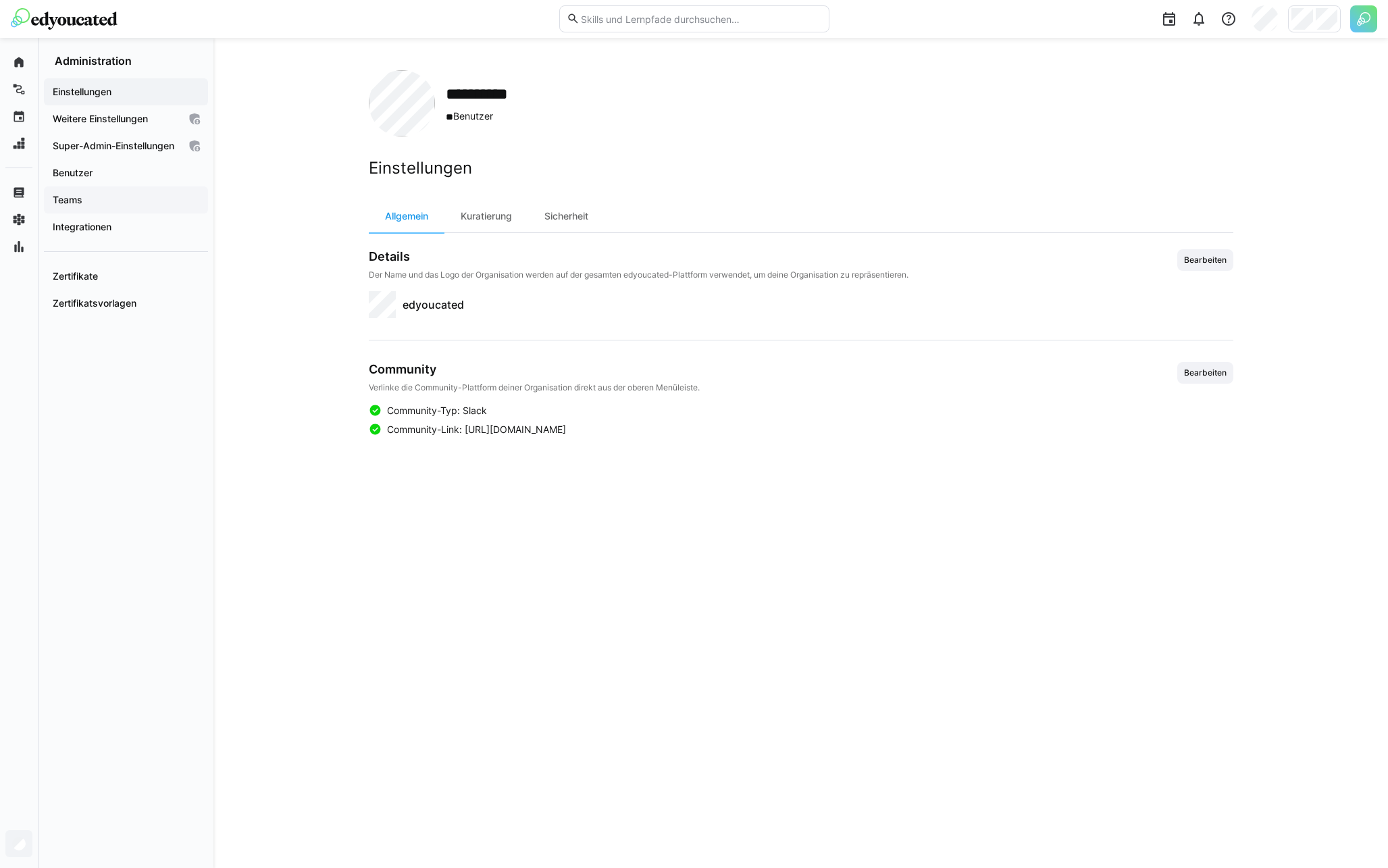
click at [140, 202] on div "Teams" at bounding box center [126, 199] width 164 height 27
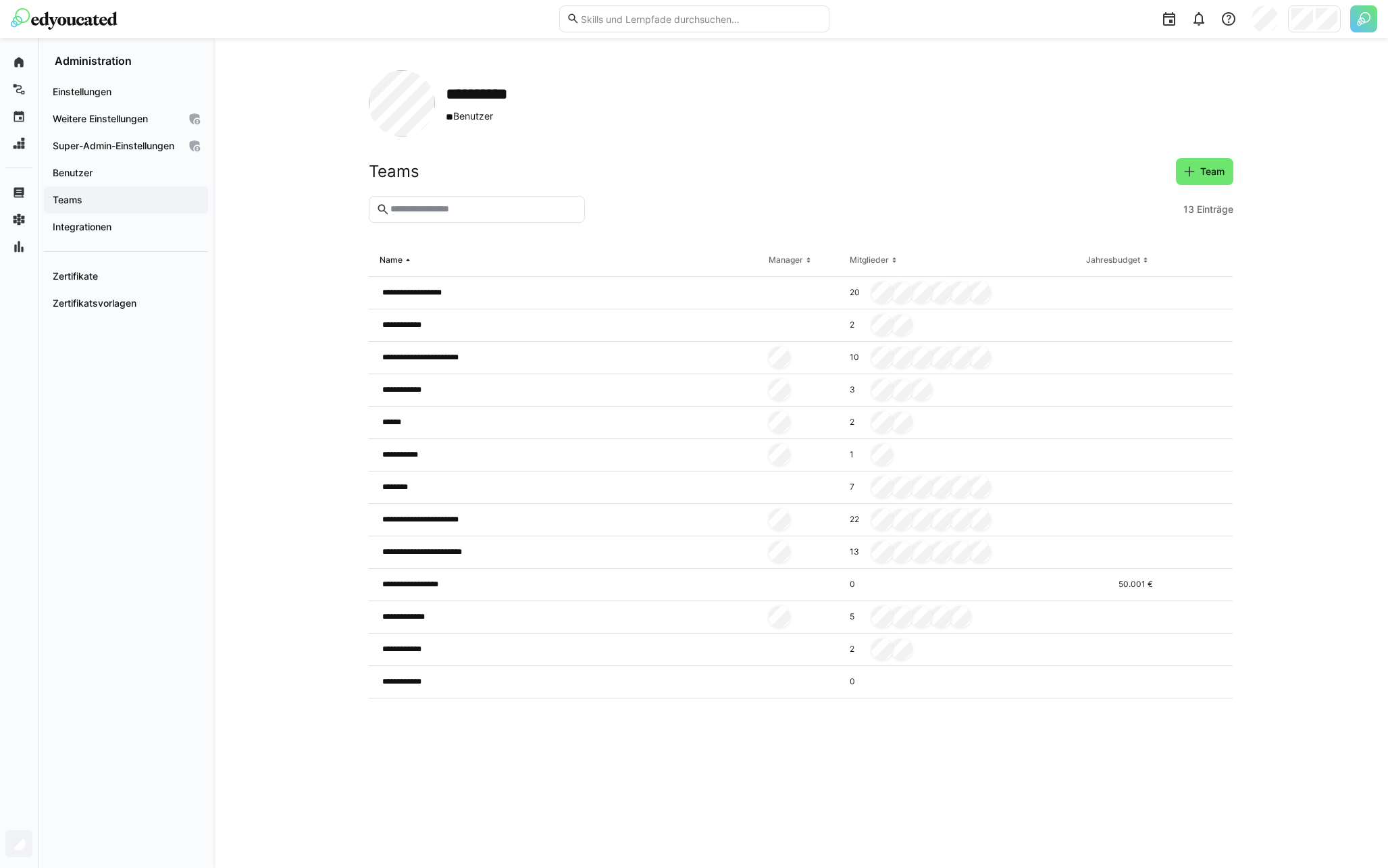
click at [1297, 143] on div "**********" at bounding box center [800, 453] width 1175 height 830
click at [0, 0] on app-navigation-label "Integrationen" at bounding box center [0, 0] width 0 height 0
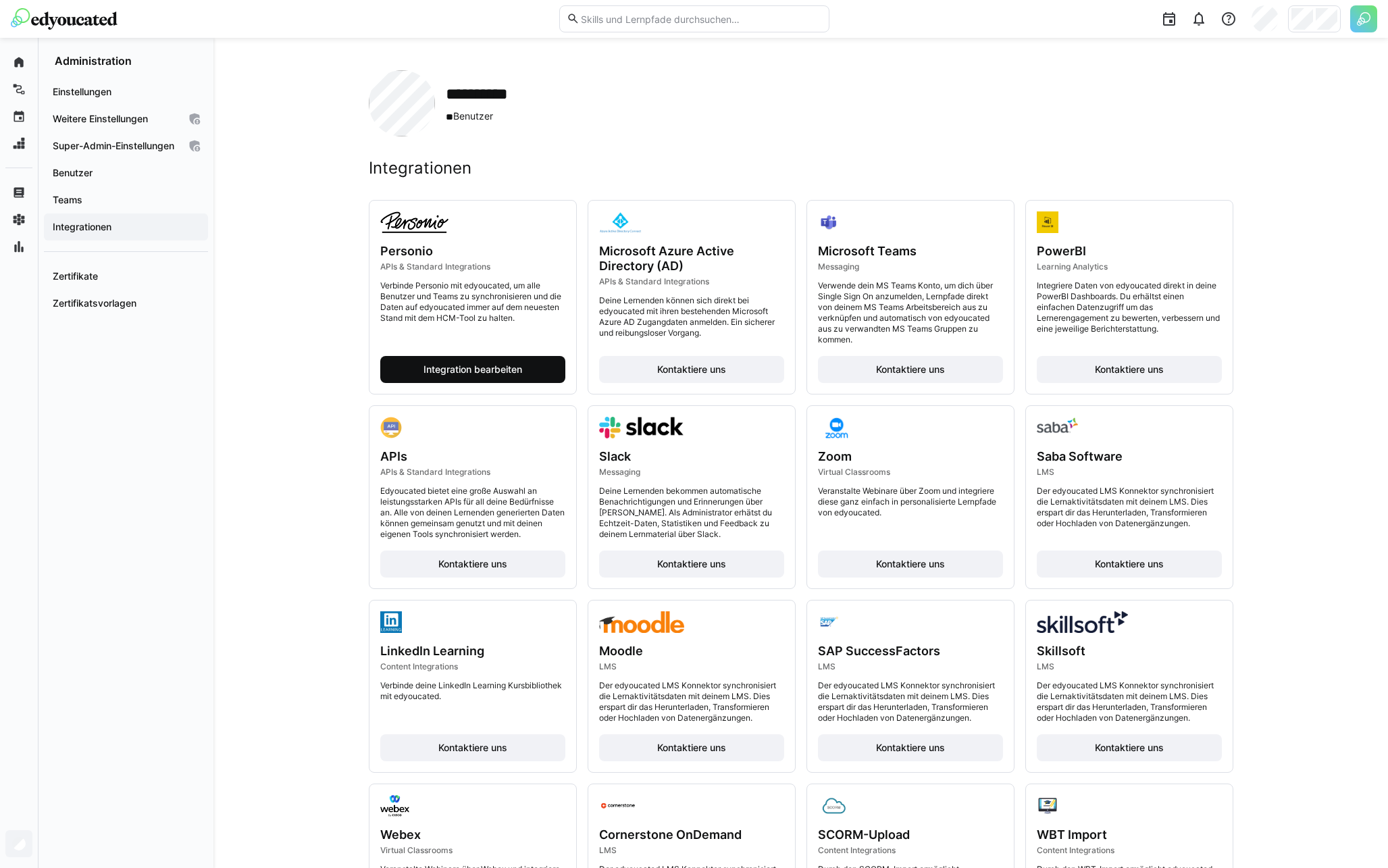
click at [462, 360] on span "Integration bearbeiten" at bounding box center [472, 369] width 185 height 27
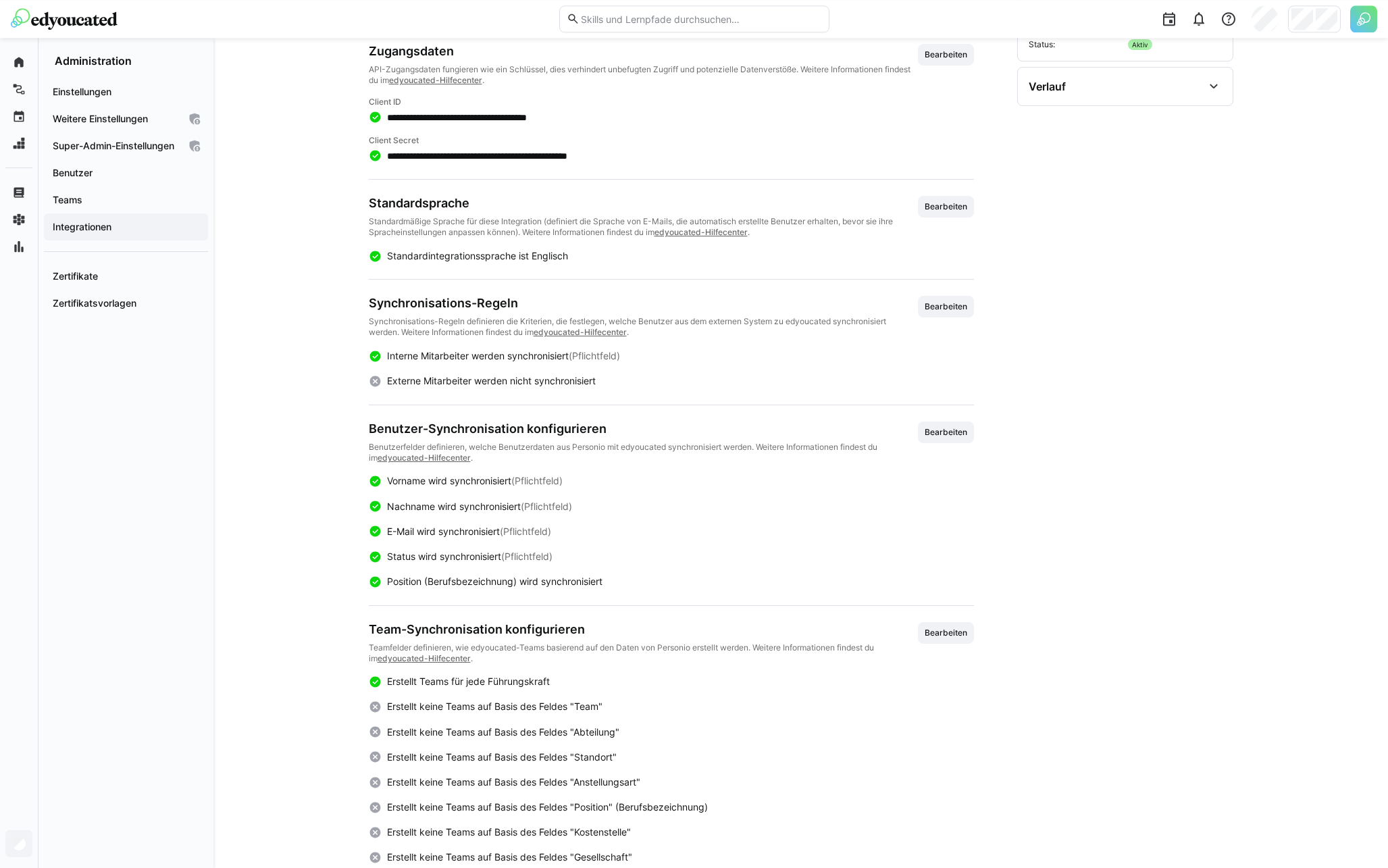
scroll to position [217, 0]
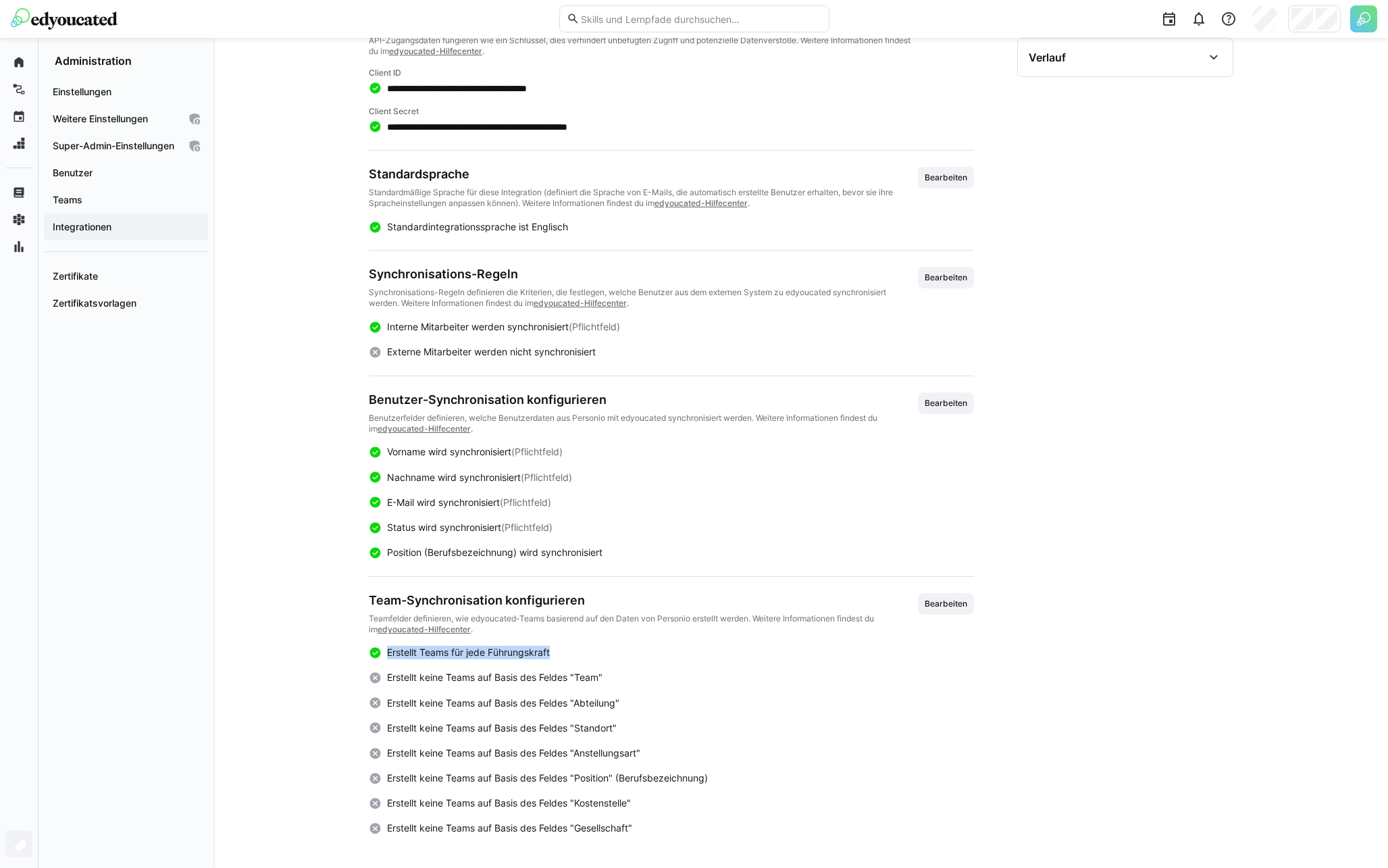
drag, startPoint x: 611, startPoint y: 652, endPoint x: 377, endPoint y: 652, distance: 234.0
click at [377, 652] on div "Erstellt Teams für jede Führungskraft" at bounding box center [671, 652] width 605 height 14
click at [558, 652] on div "Erstellt Teams für jede Führungskraft" at bounding box center [671, 652] width 605 height 14
click at [0, 0] on app-navigation-label "Teams" at bounding box center [0, 0] width 0 height 0
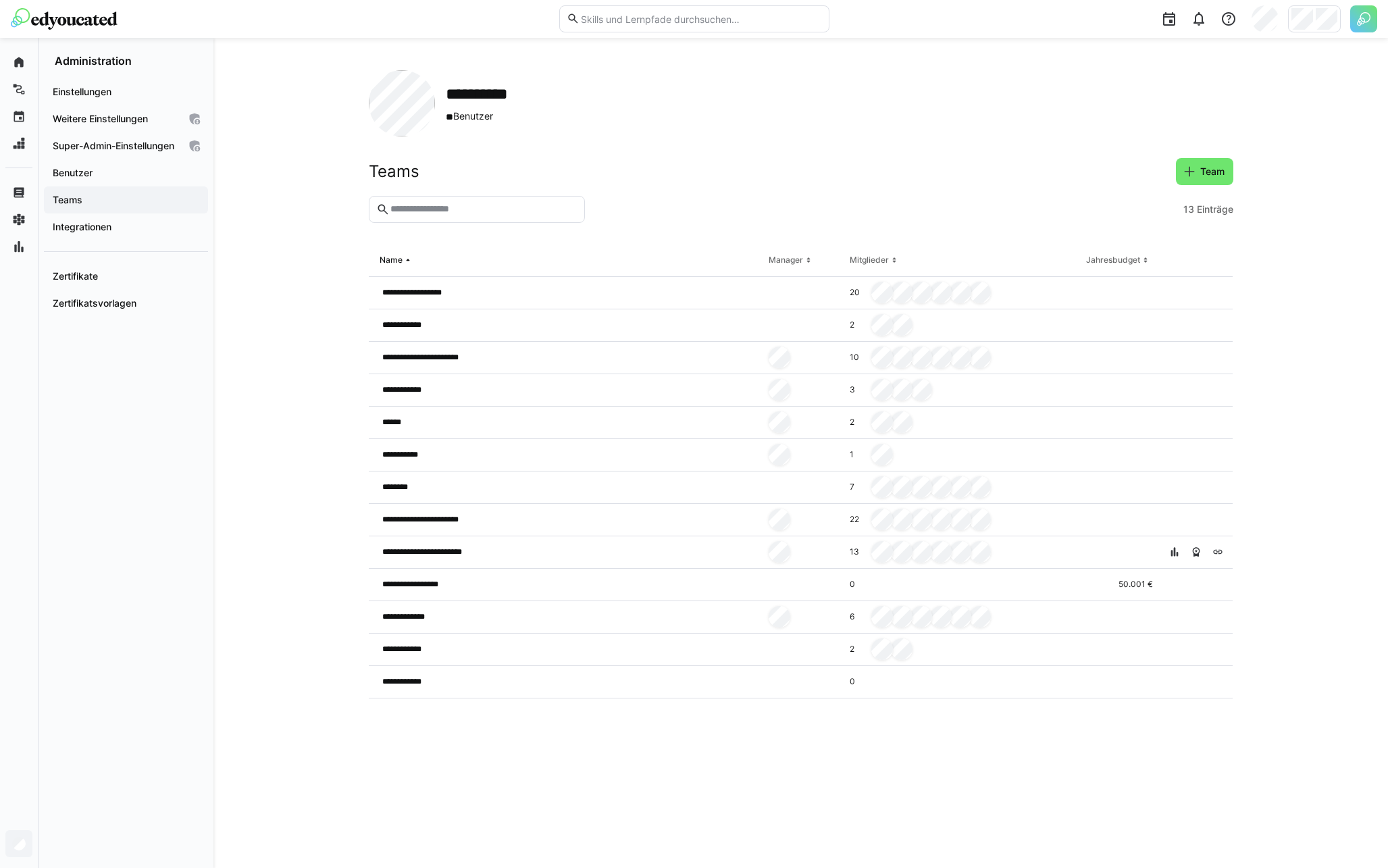
click at [316, 571] on div "**********" at bounding box center [800, 453] width 1175 height 830
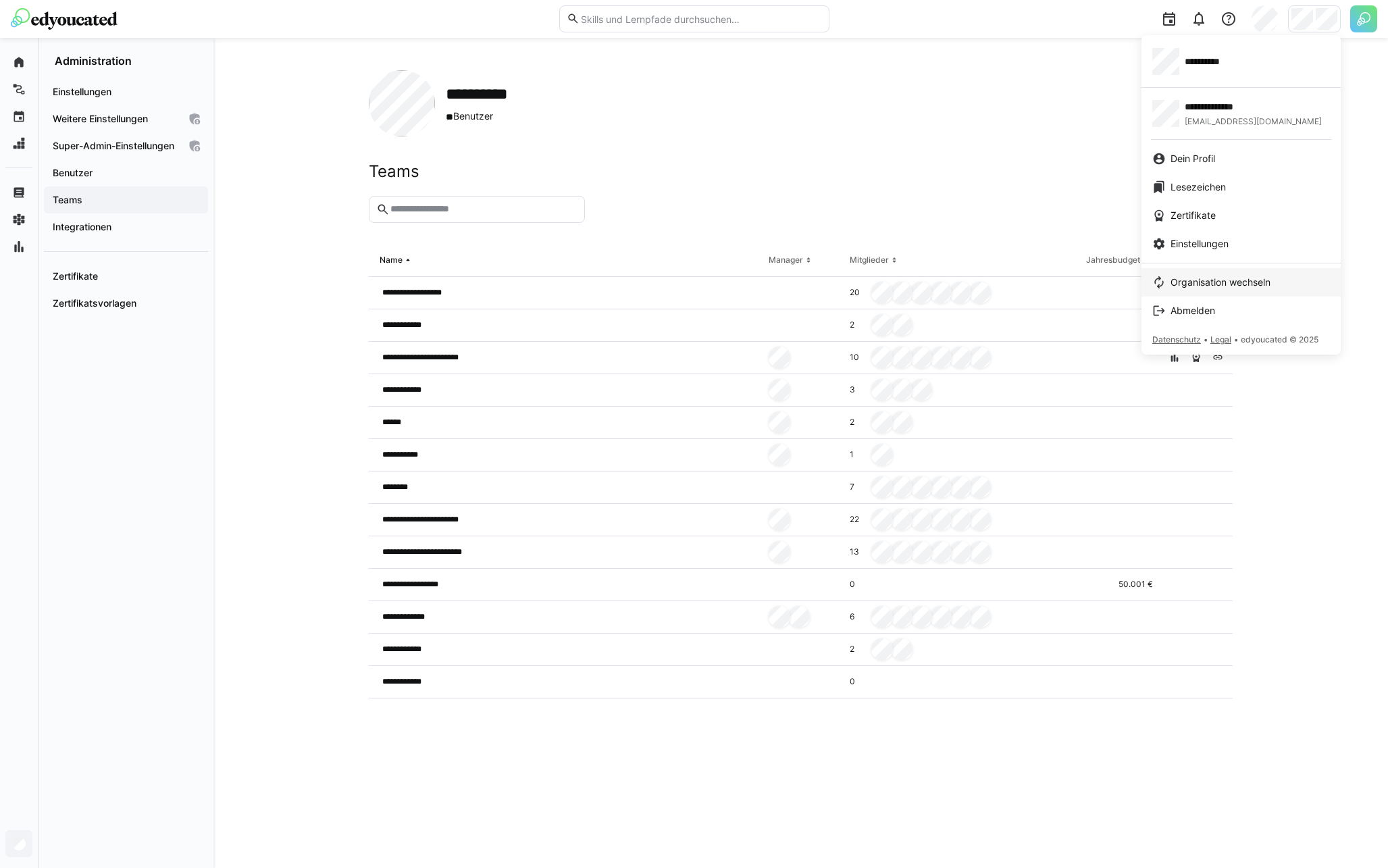
click at [1211, 276] on span "Organisation wechseln" at bounding box center [1220, 282] width 100 height 14
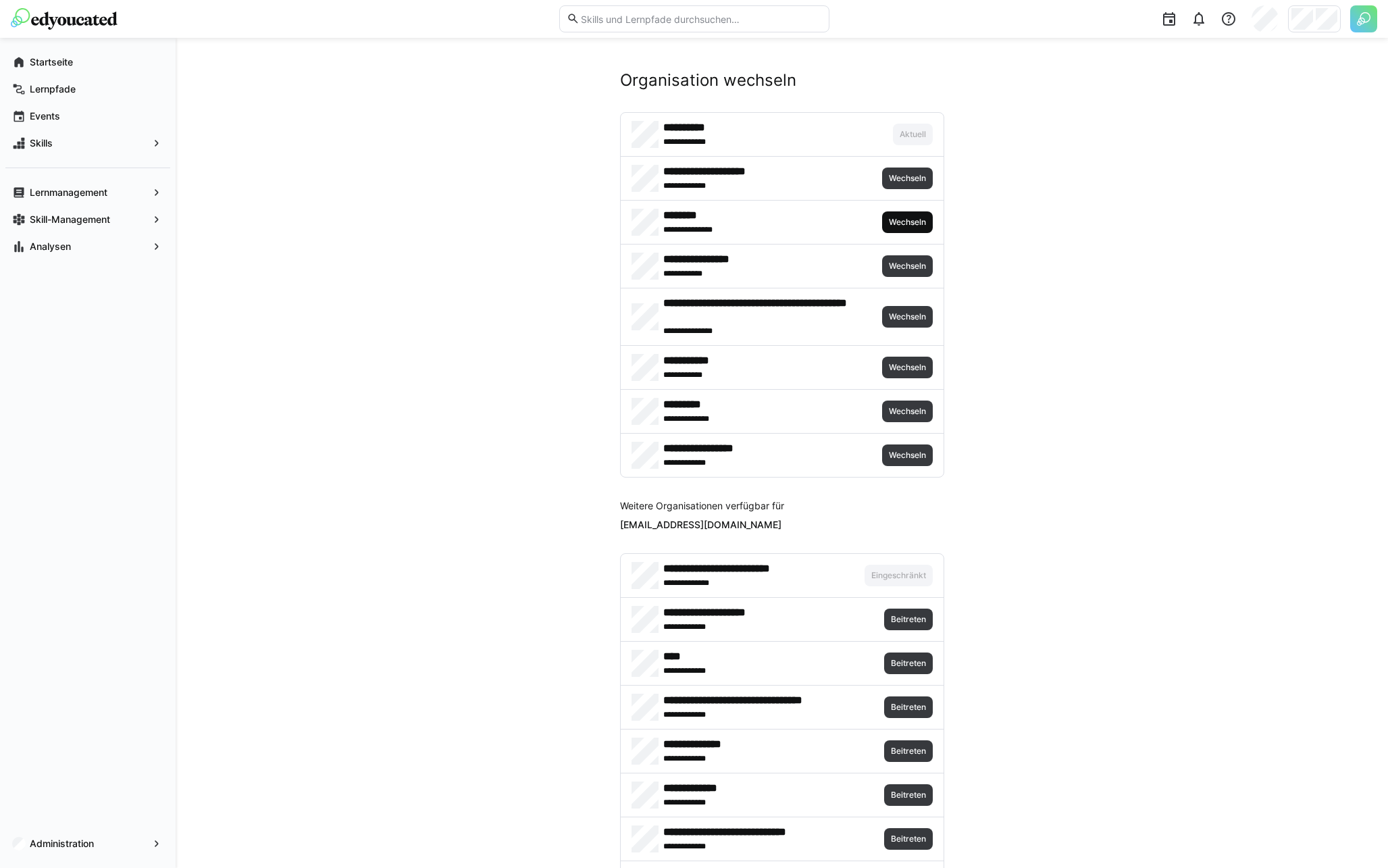
click at [914, 222] on span "Wechseln" at bounding box center [907, 222] width 40 height 11
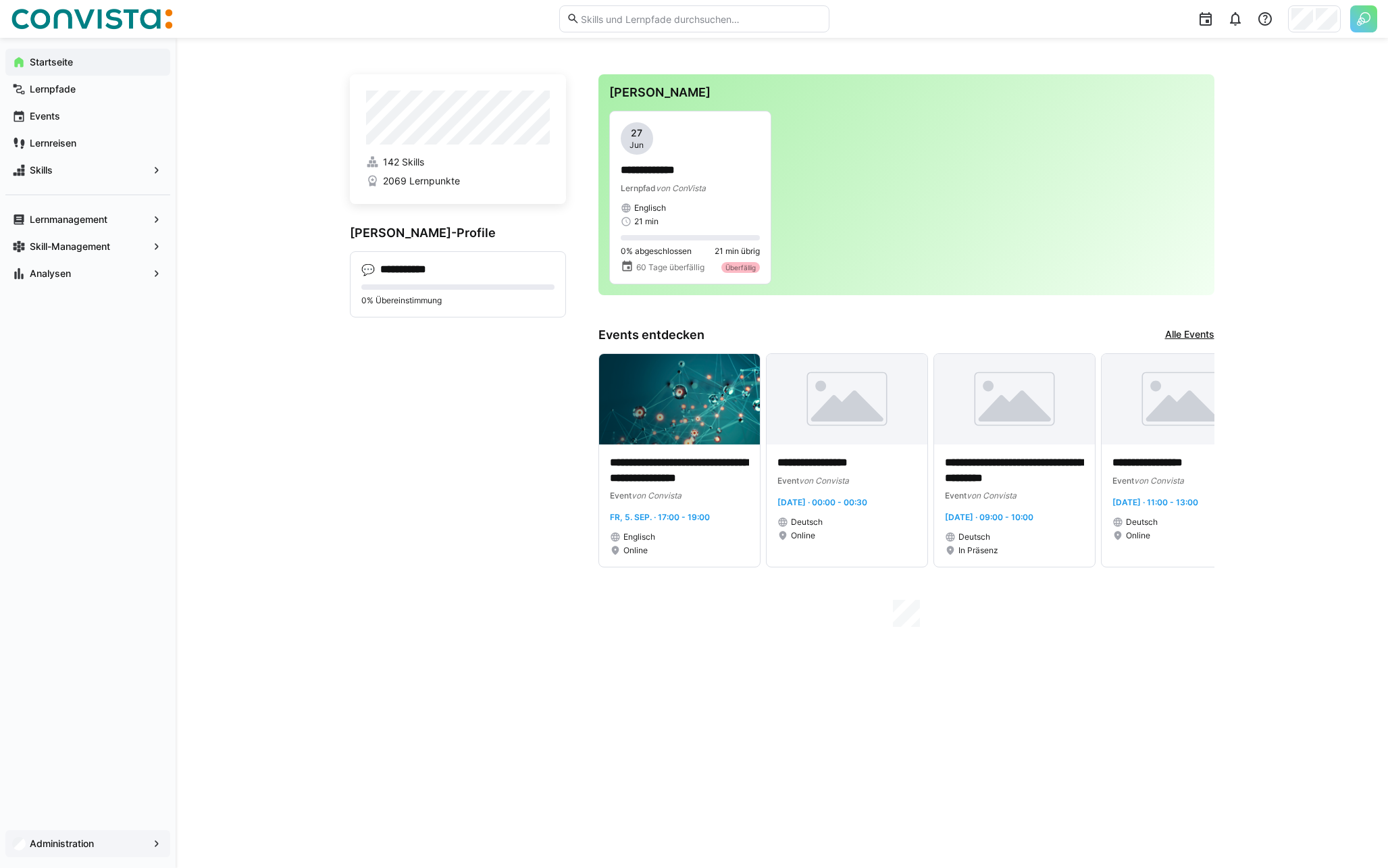
click at [0, 0] on app-navigation-label "Administration" at bounding box center [0, 0] width 0 height 0
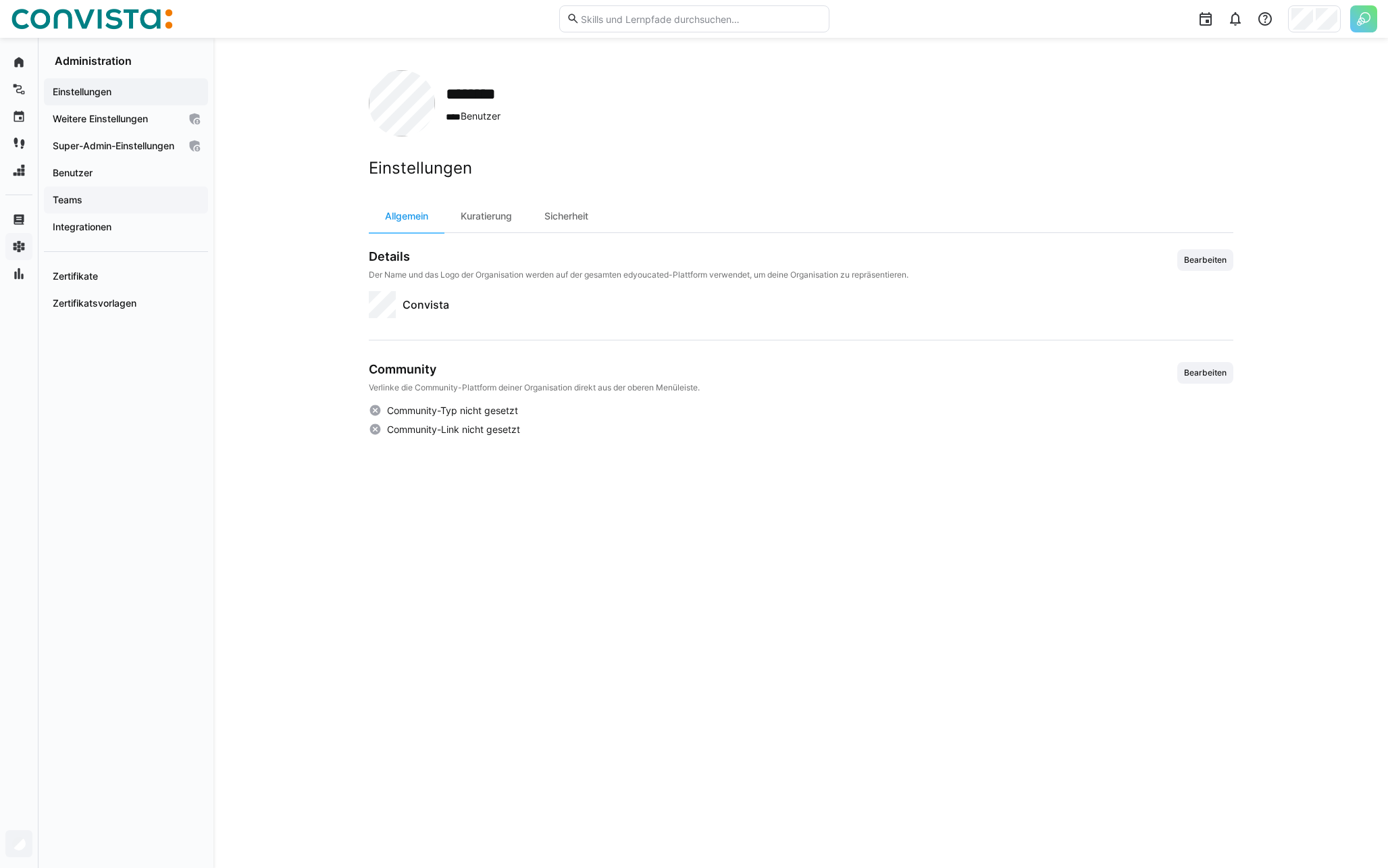
click at [113, 207] on span "Teams" at bounding box center [126, 200] width 151 height 14
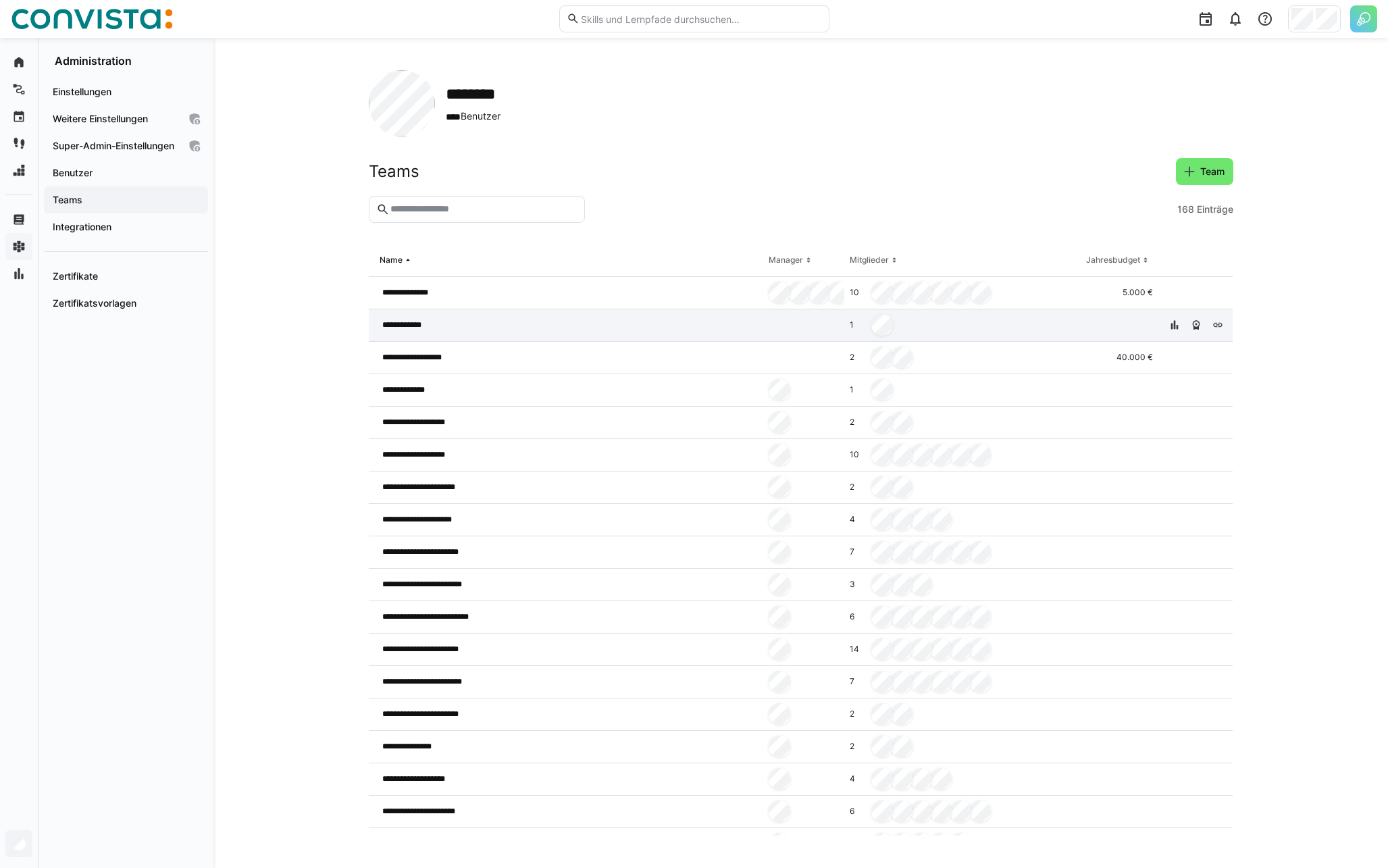
click at [437, 320] on div "**********" at bounding box center [566, 325] width 395 height 32
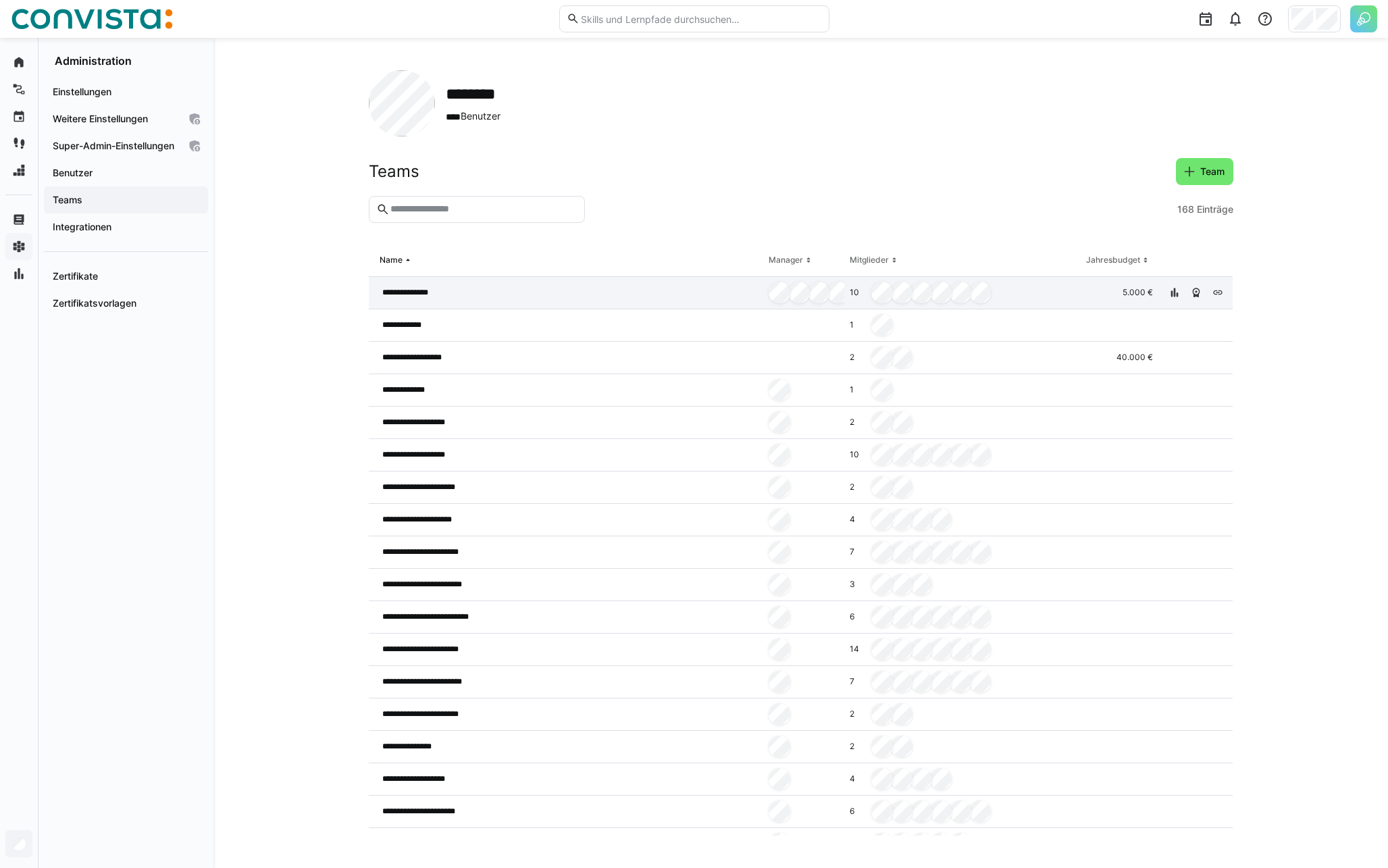
click at [566, 292] on div "**********" at bounding box center [566, 293] width 395 height 32
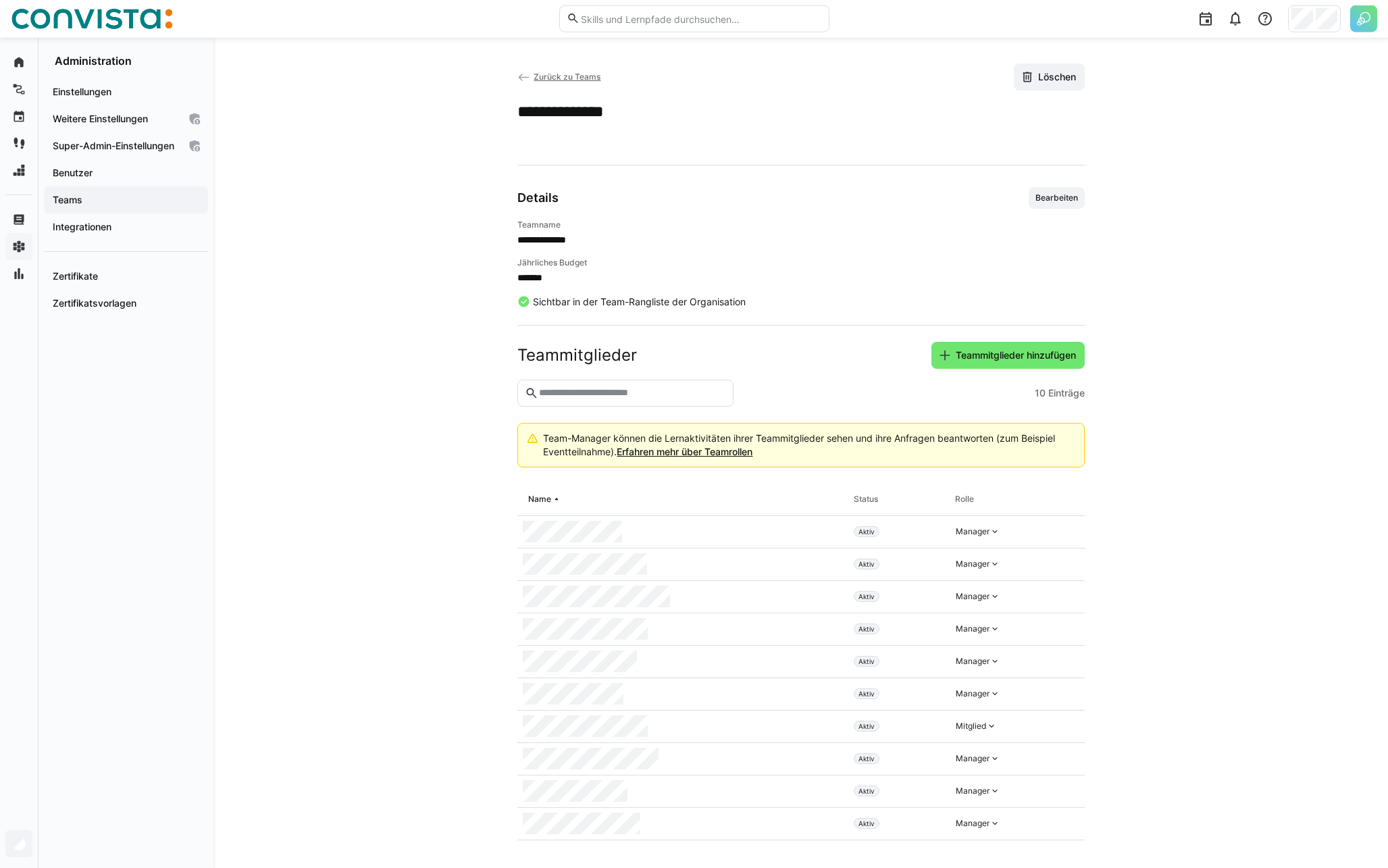
scroll to position [12, 0]
